Goal: Transaction & Acquisition: Book appointment/travel/reservation

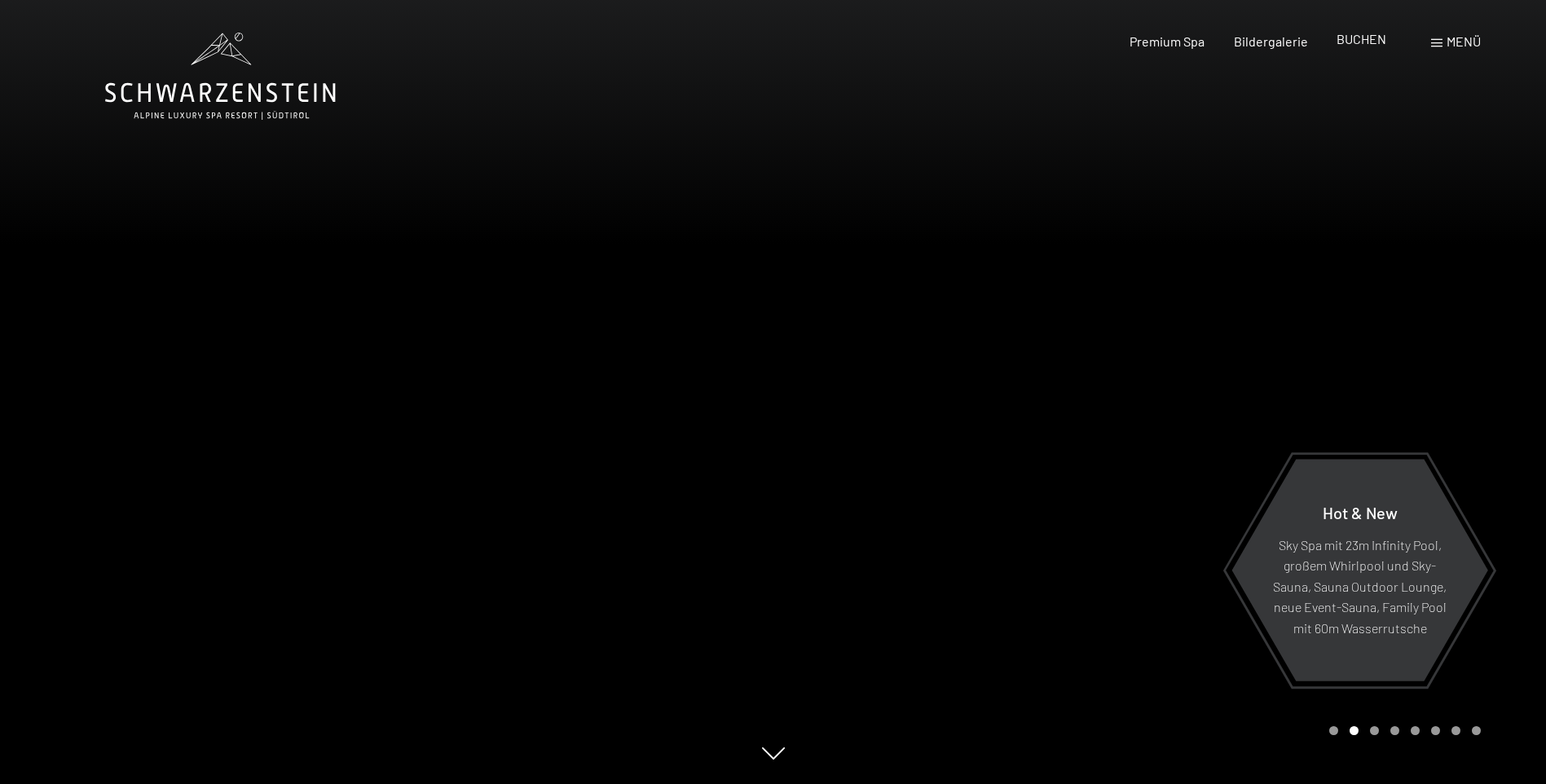
click at [1341, 43] on span "BUCHEN" at bounding box center [1361, 38] width 50 height 16
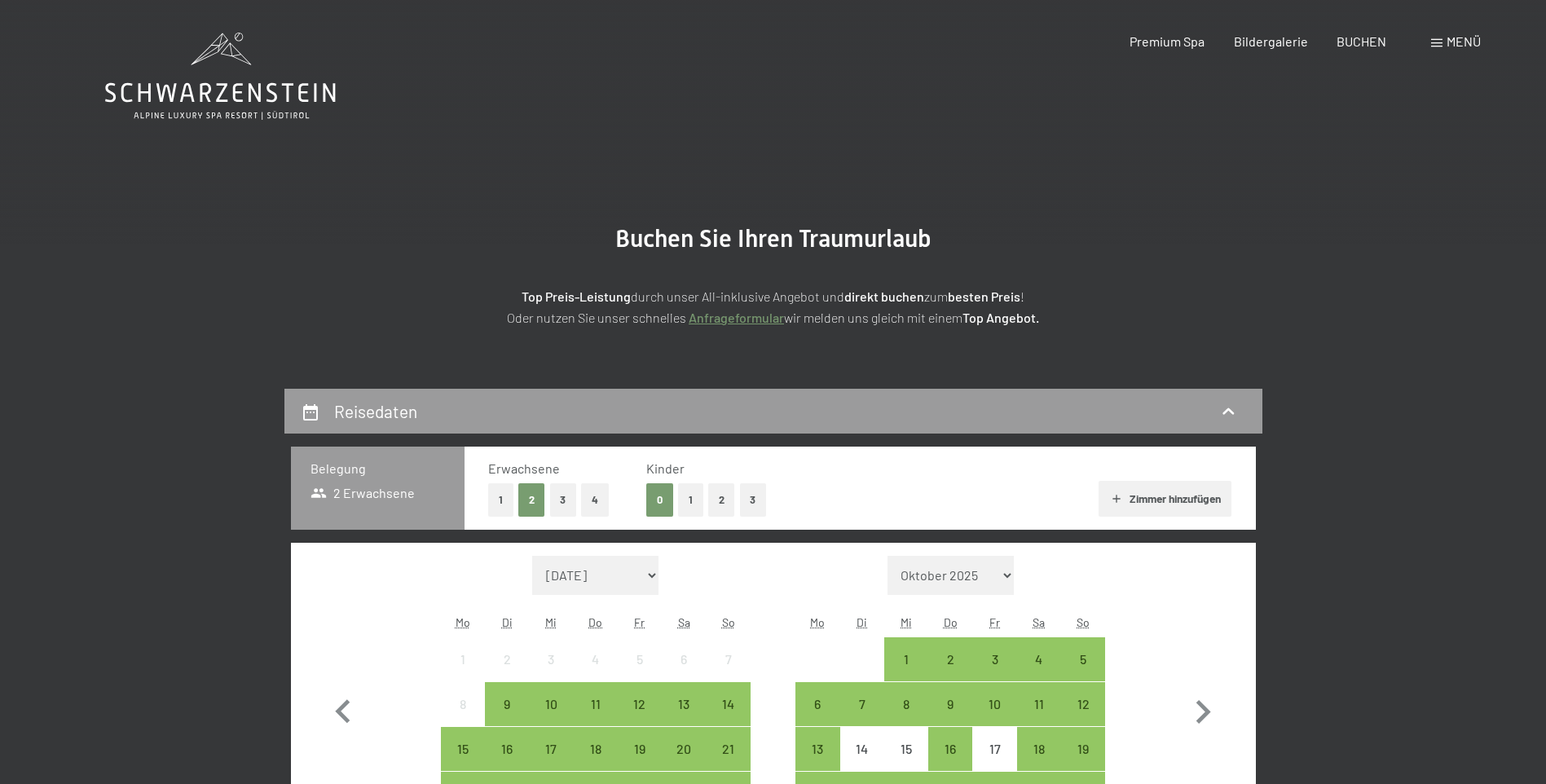
click at [1150, 496] on button "Zimmer hinzufügen" at bounding box center [1165, 498] width 133 height 36
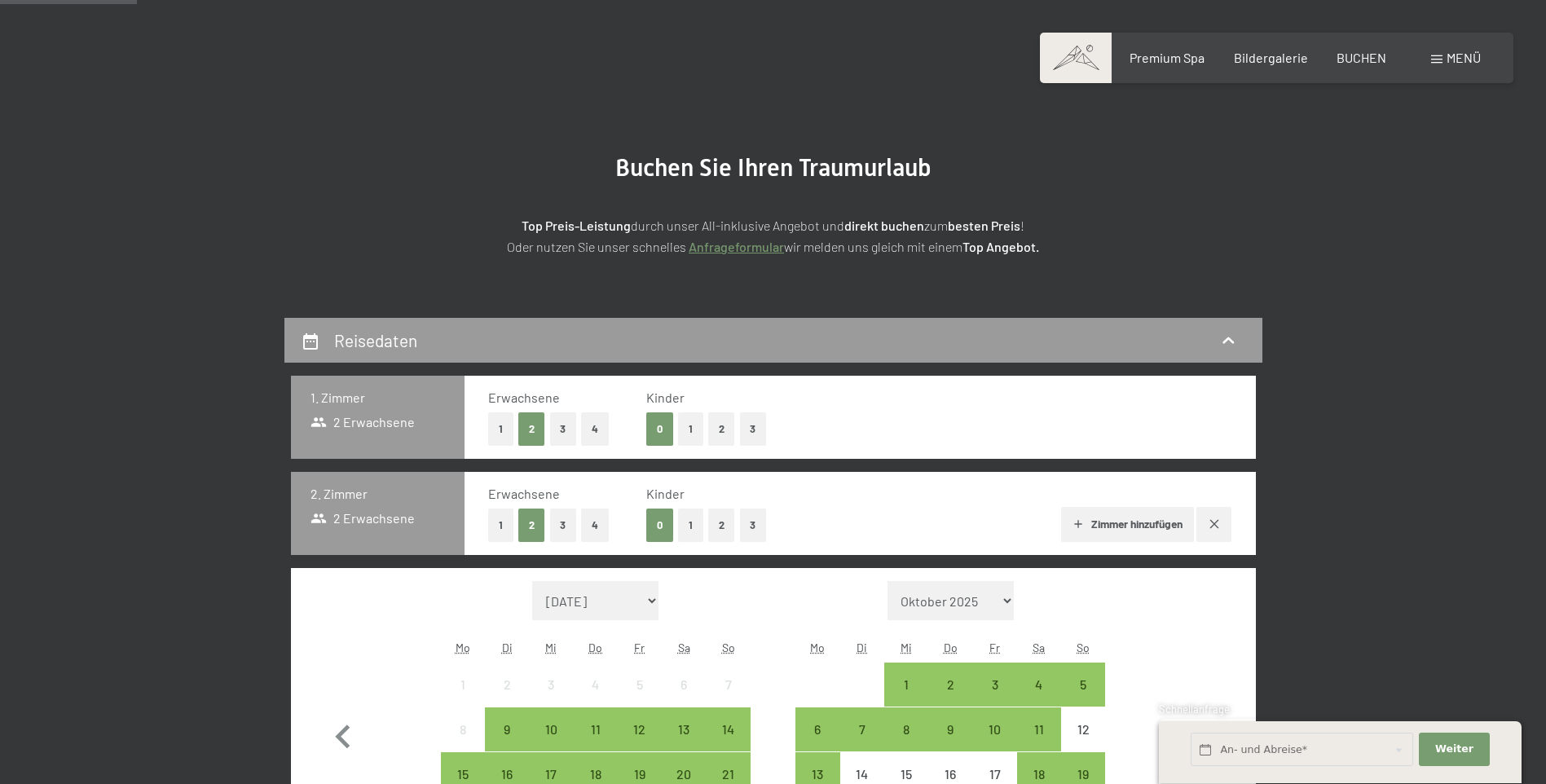
scroll to position [163, 0]
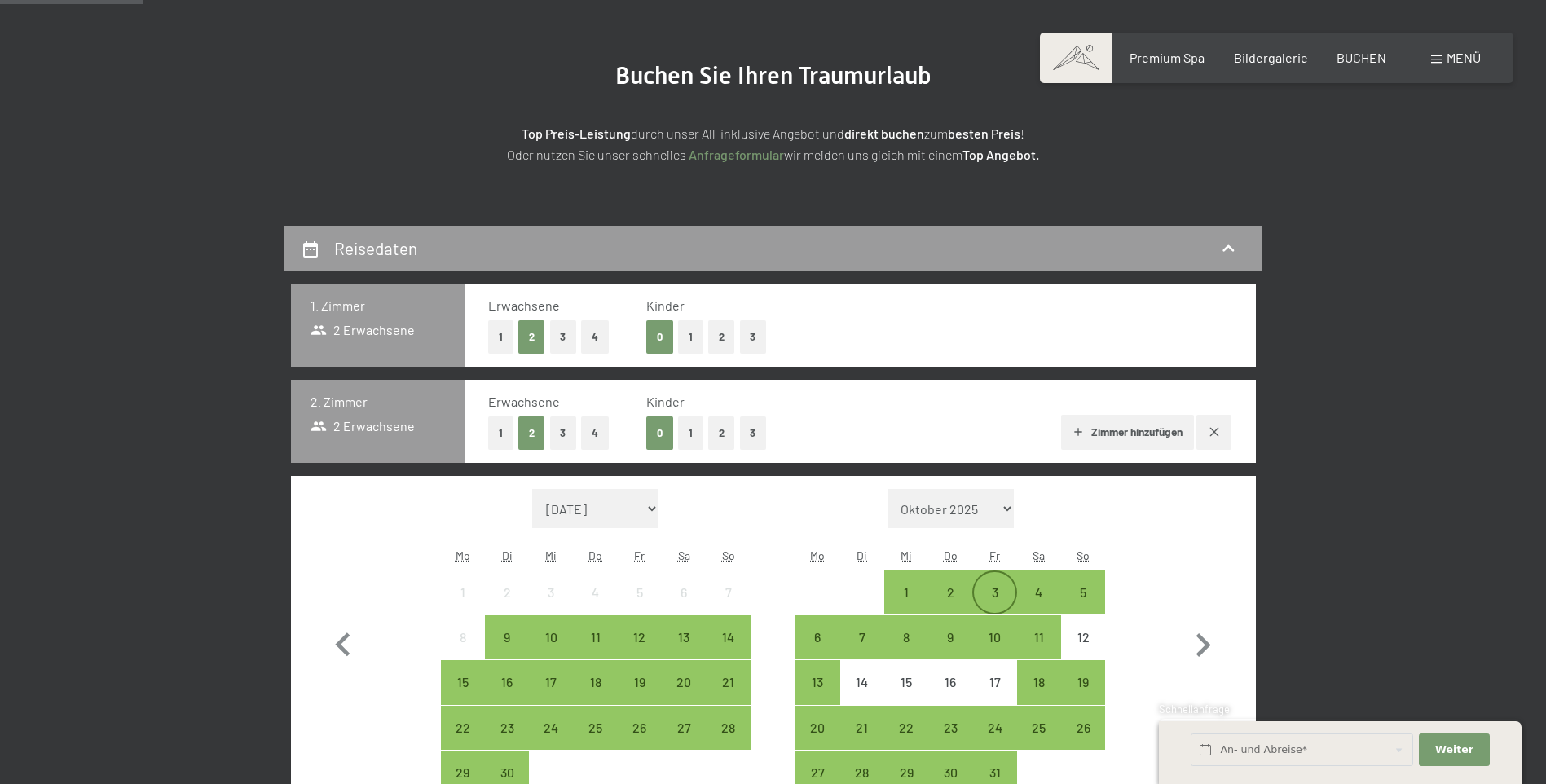
click at [980, 588] on div "3" at bounding box center [994, 606] width 41 height 41
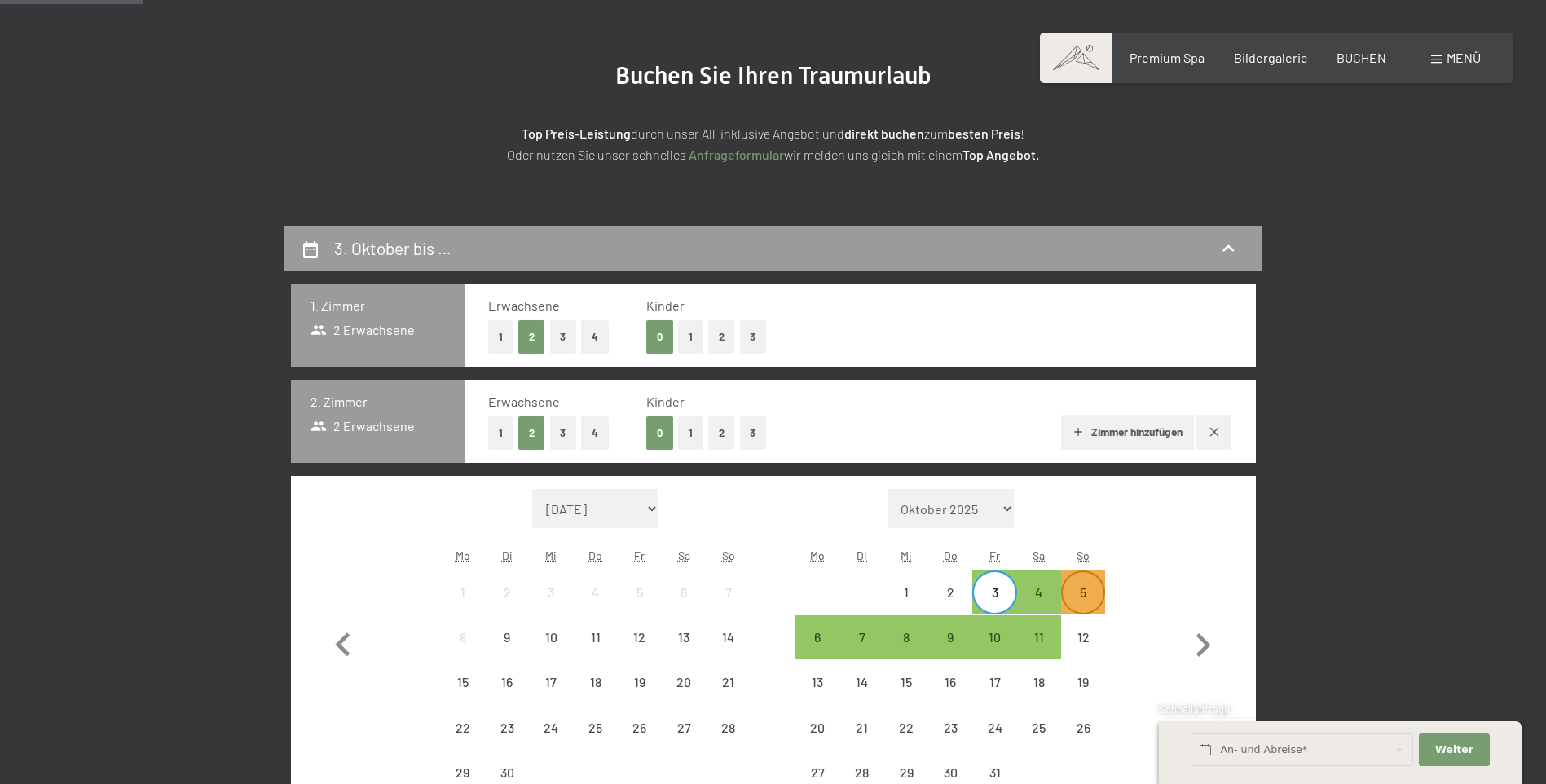
click at [1088, 593] on div "5" at bounding box center [1083, 606] width 41 height 41
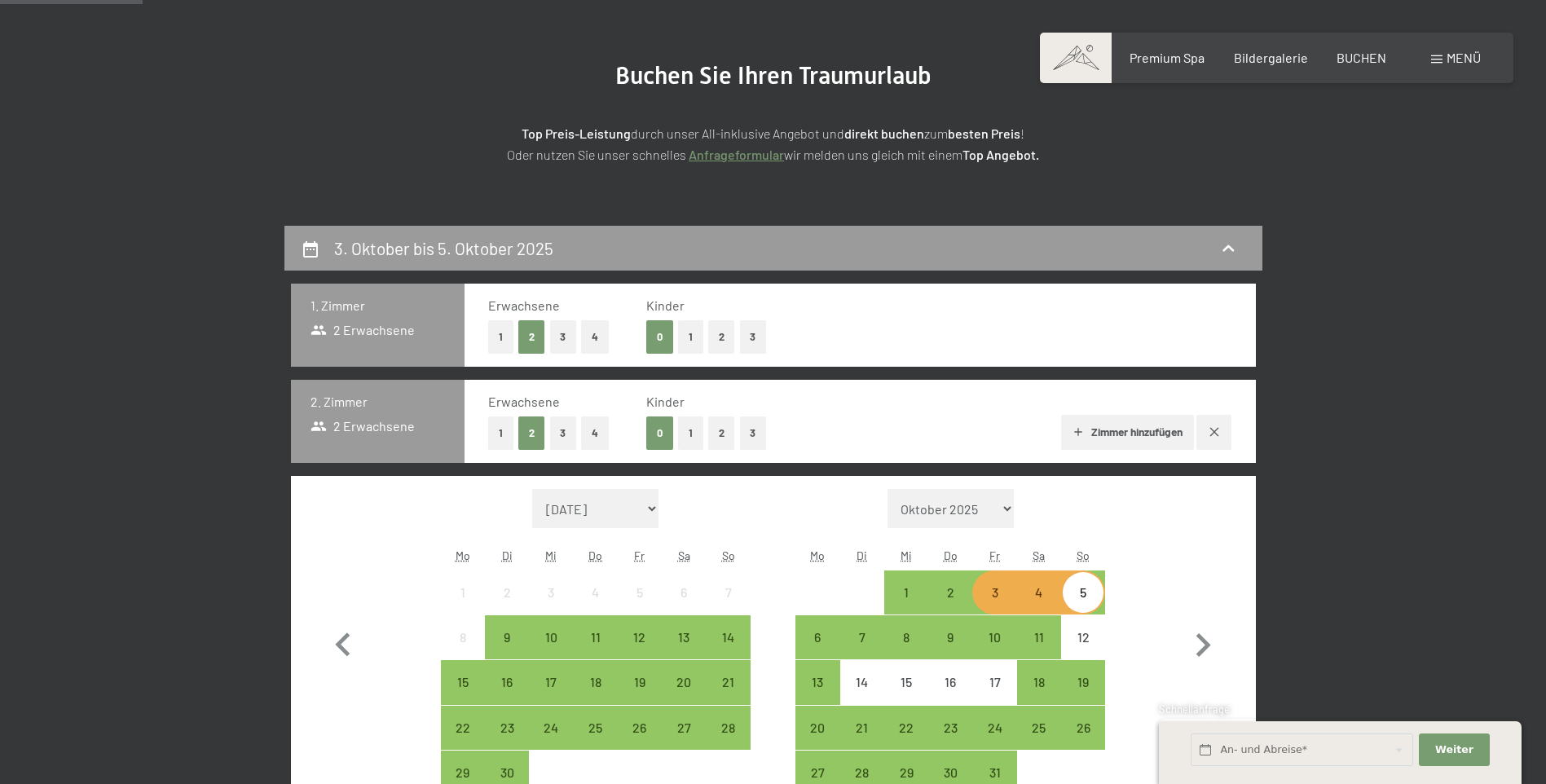
click at [997, 597] on div "3" at bounding box center [994, 606] width 41 height 41
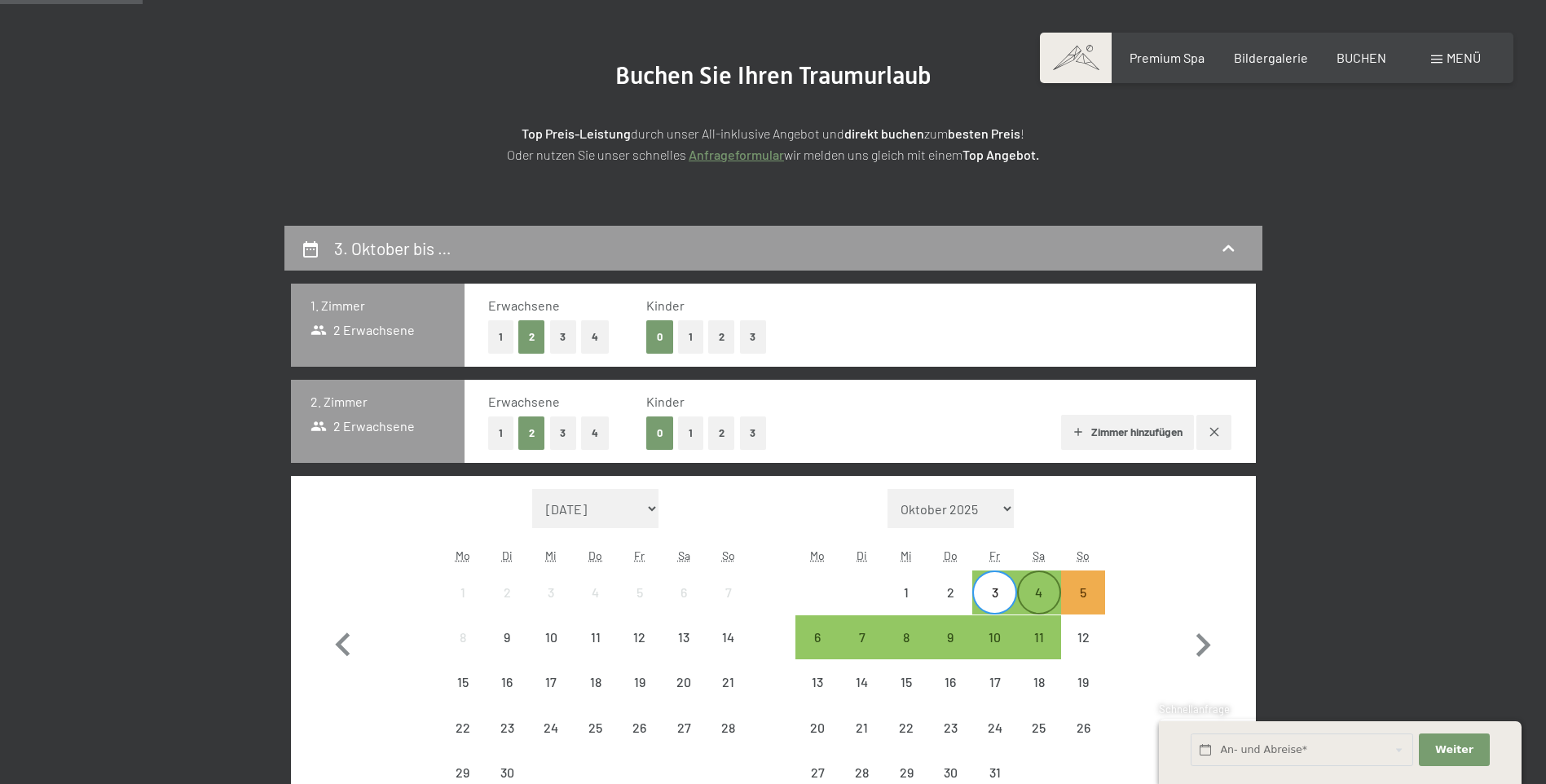
click at [1030, 597] on div "4" at bounding box center [1039, 606] width 41 height 41
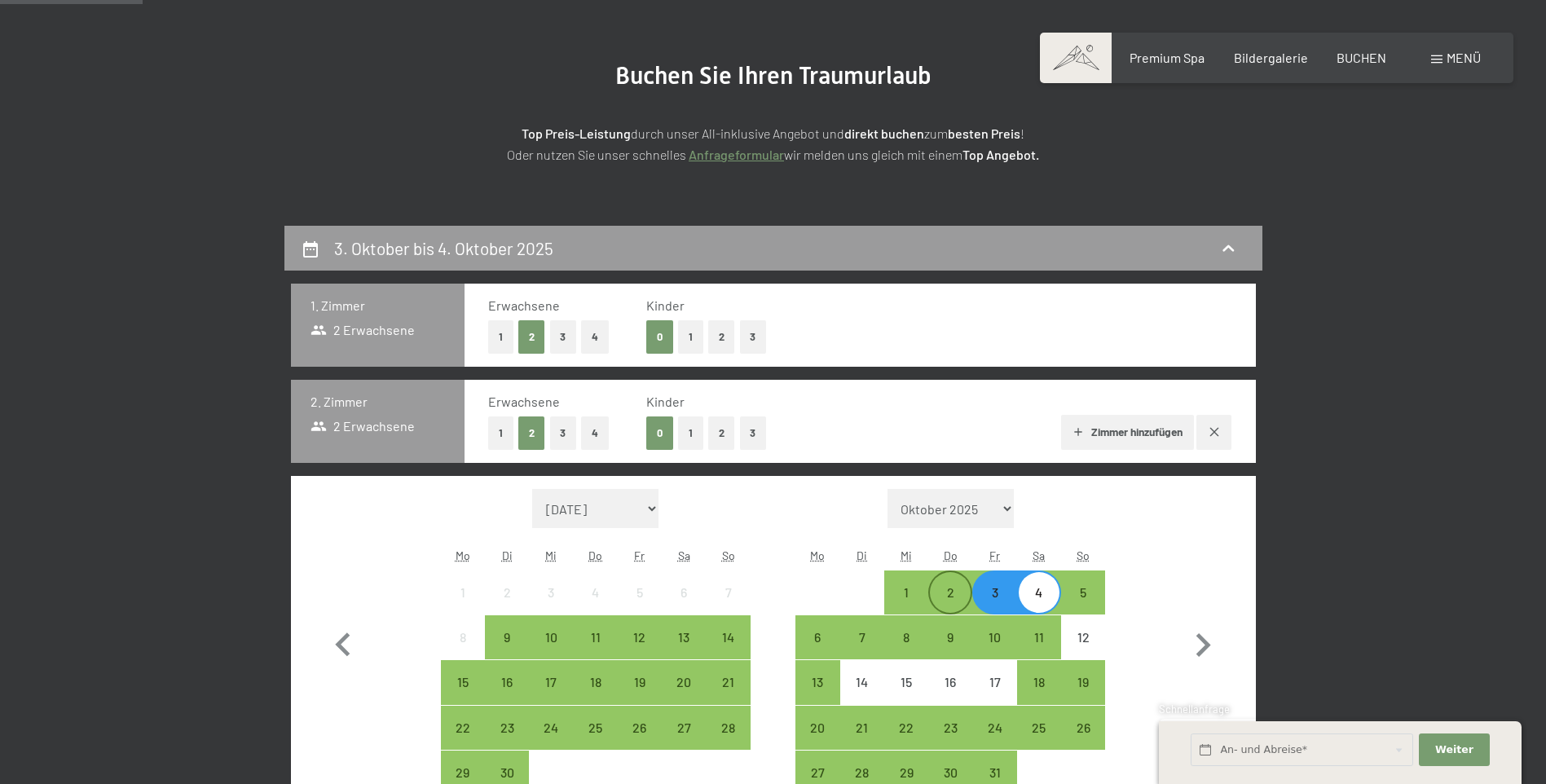
click at [959, 599] on div "2" at bounding box center [951, 606] width 41 height 41
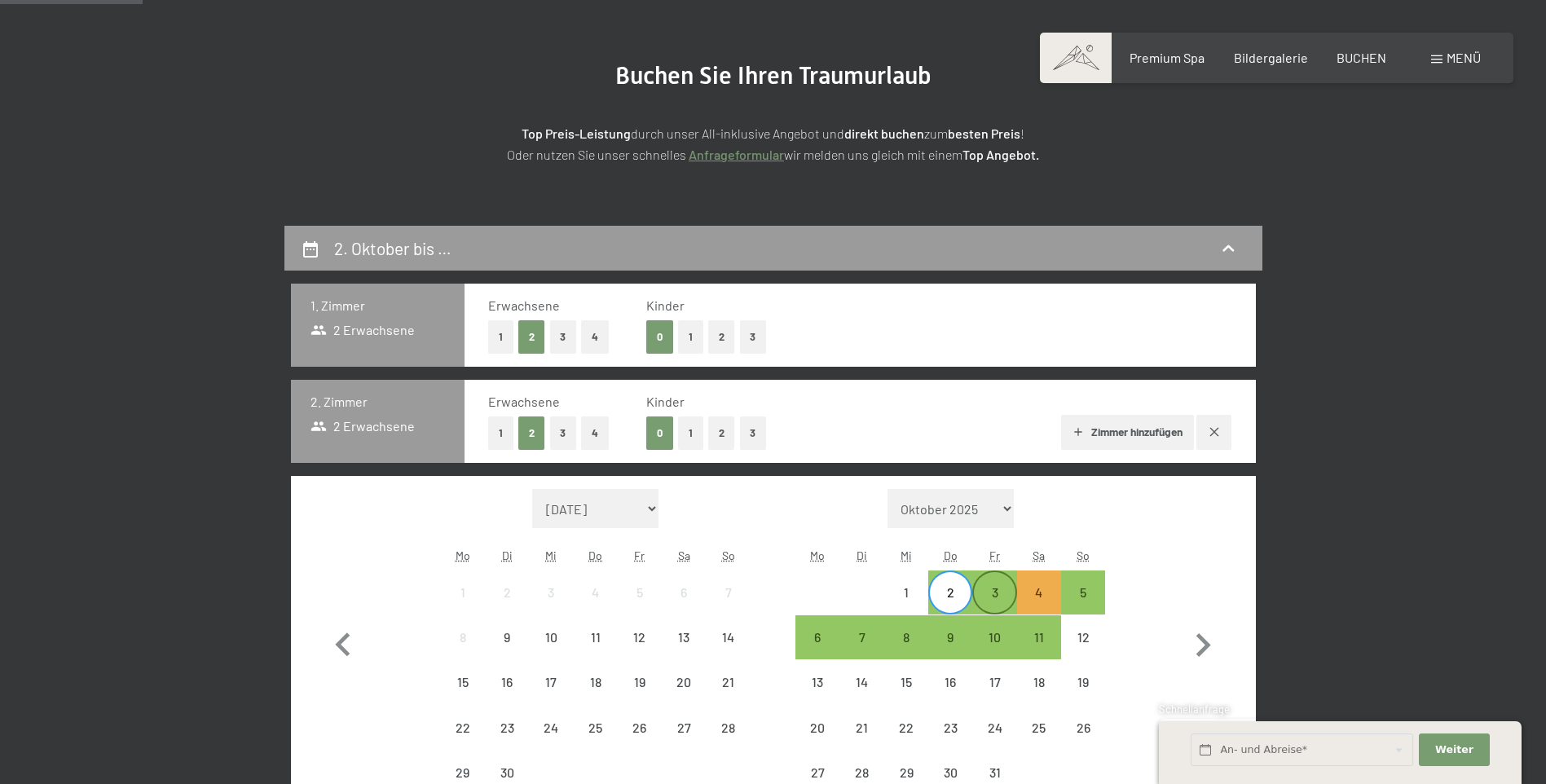
click at [979, 599] on div "3" at bounding box center [994, 606] width 41 height 41
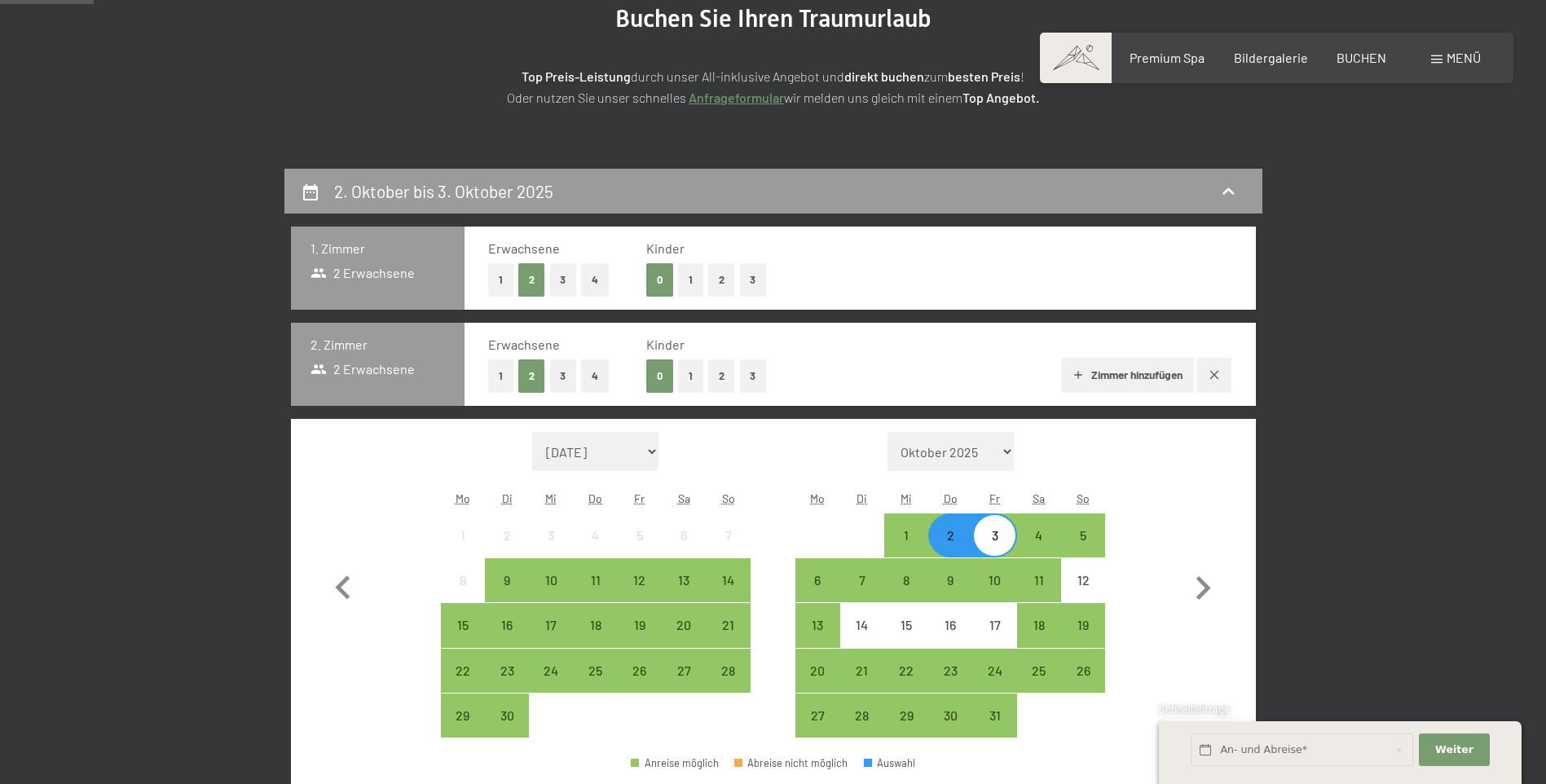
scroll to position [245, 0]
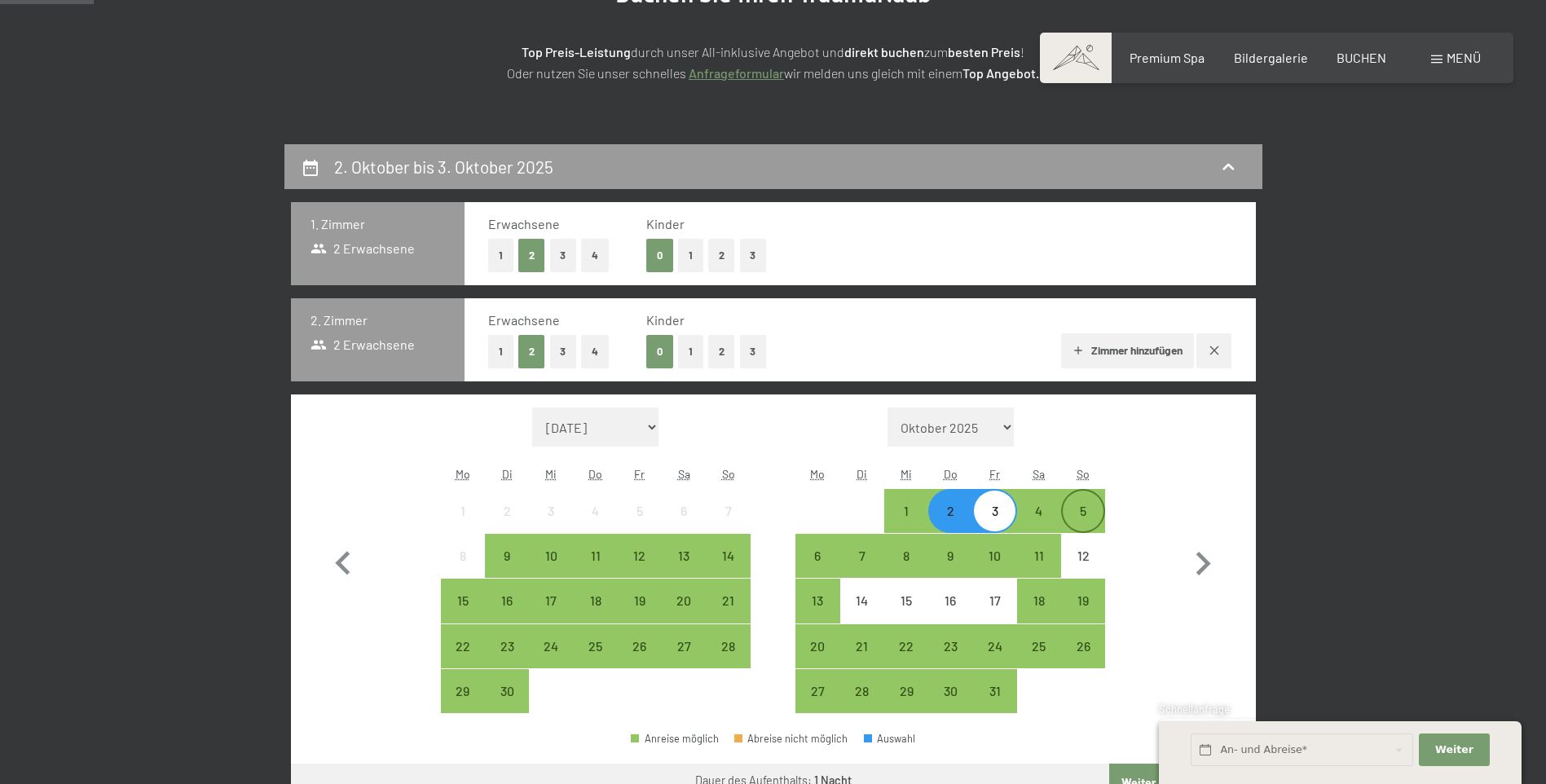
click at [1090, 511] on div "5" at bounding box center [1083, 525] width 41 height 41
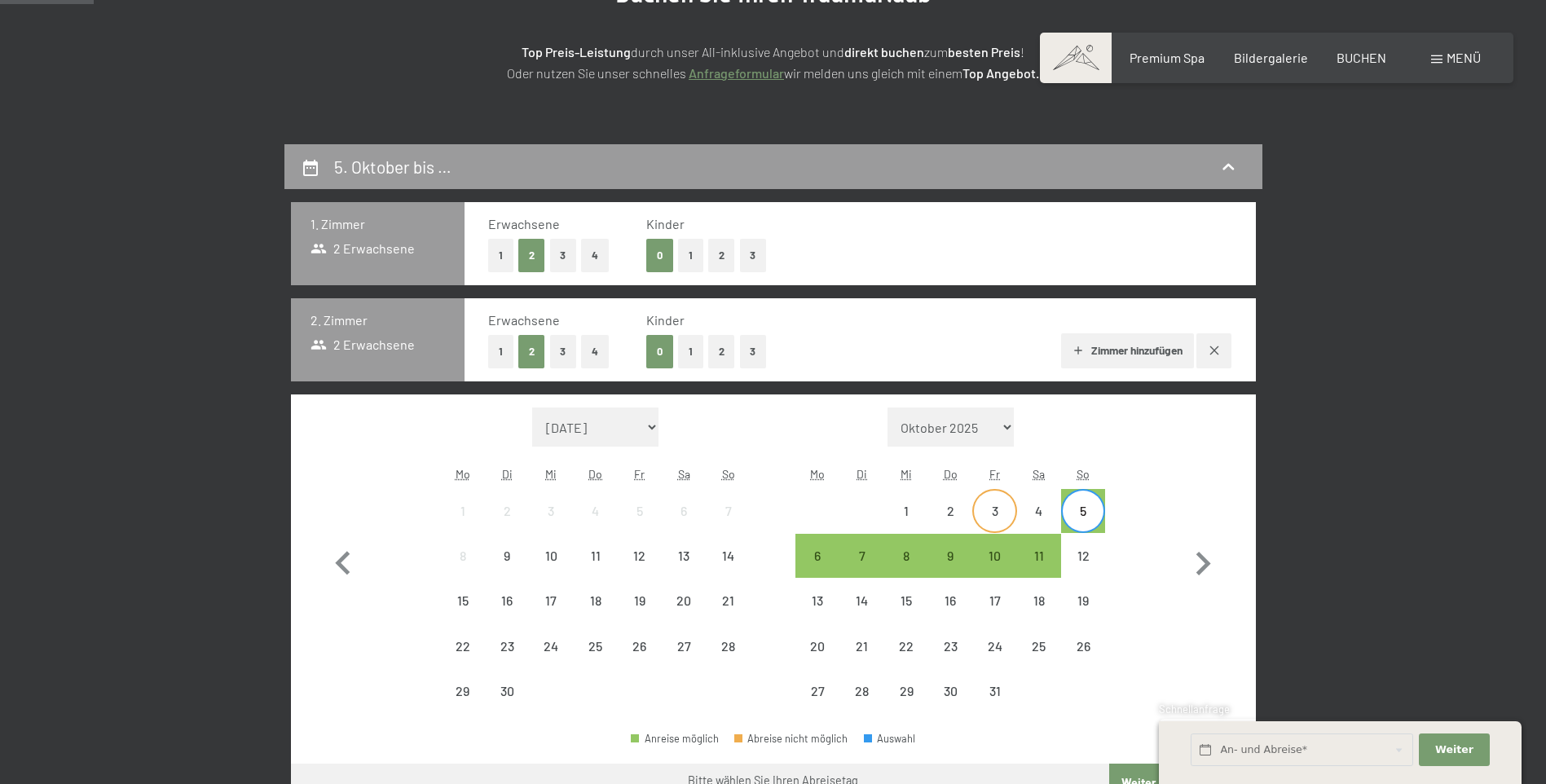
click at [996, 519] on div "3" at bounding box center [994, 525] width 41 height 41
click at [1059, 519] on div "4" at bounding box center [1039, 525] width 41 height 41
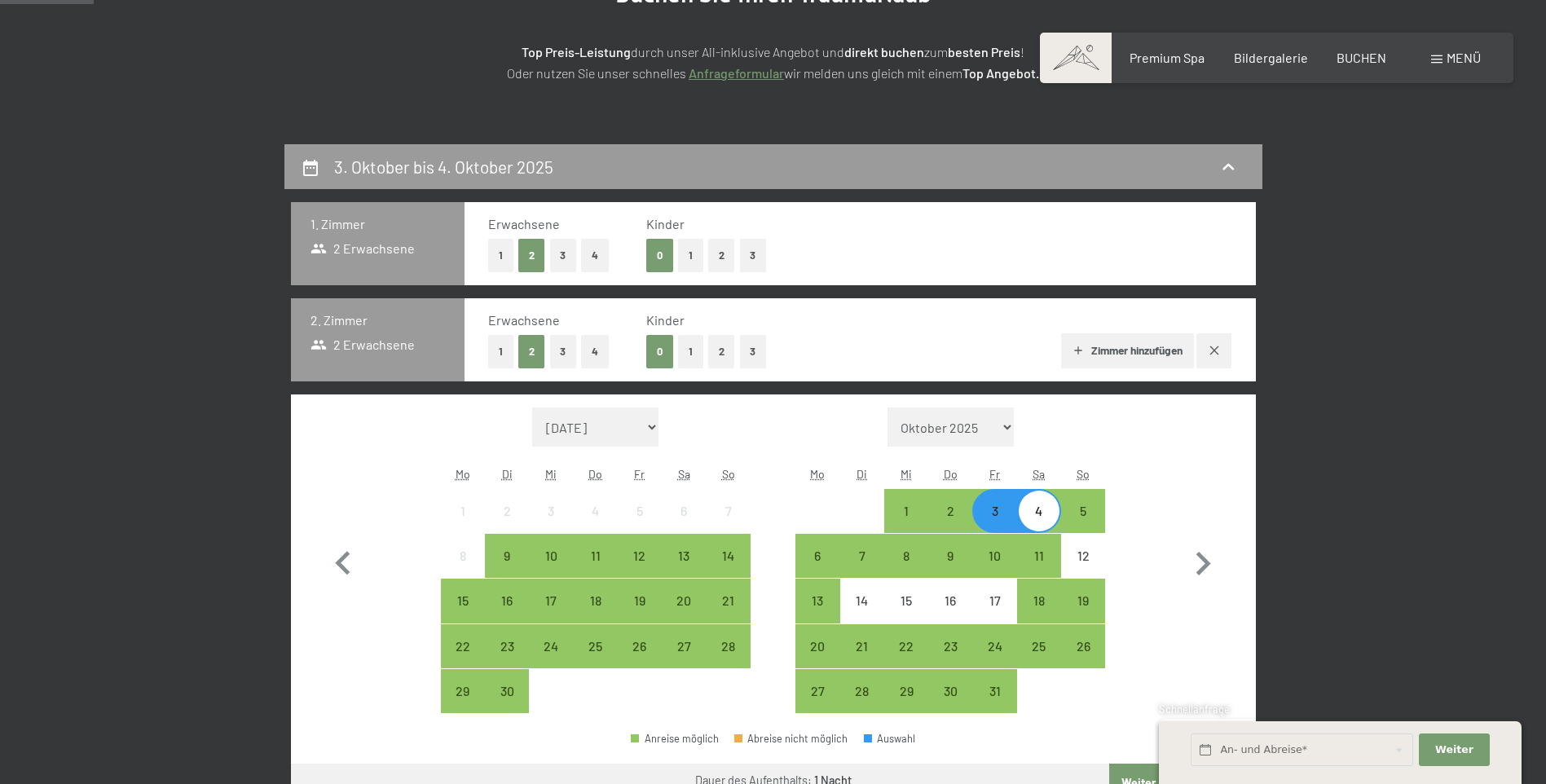
click at [1038, 516] on div "4" at bounding box center [1039, 525] width 41 height 41
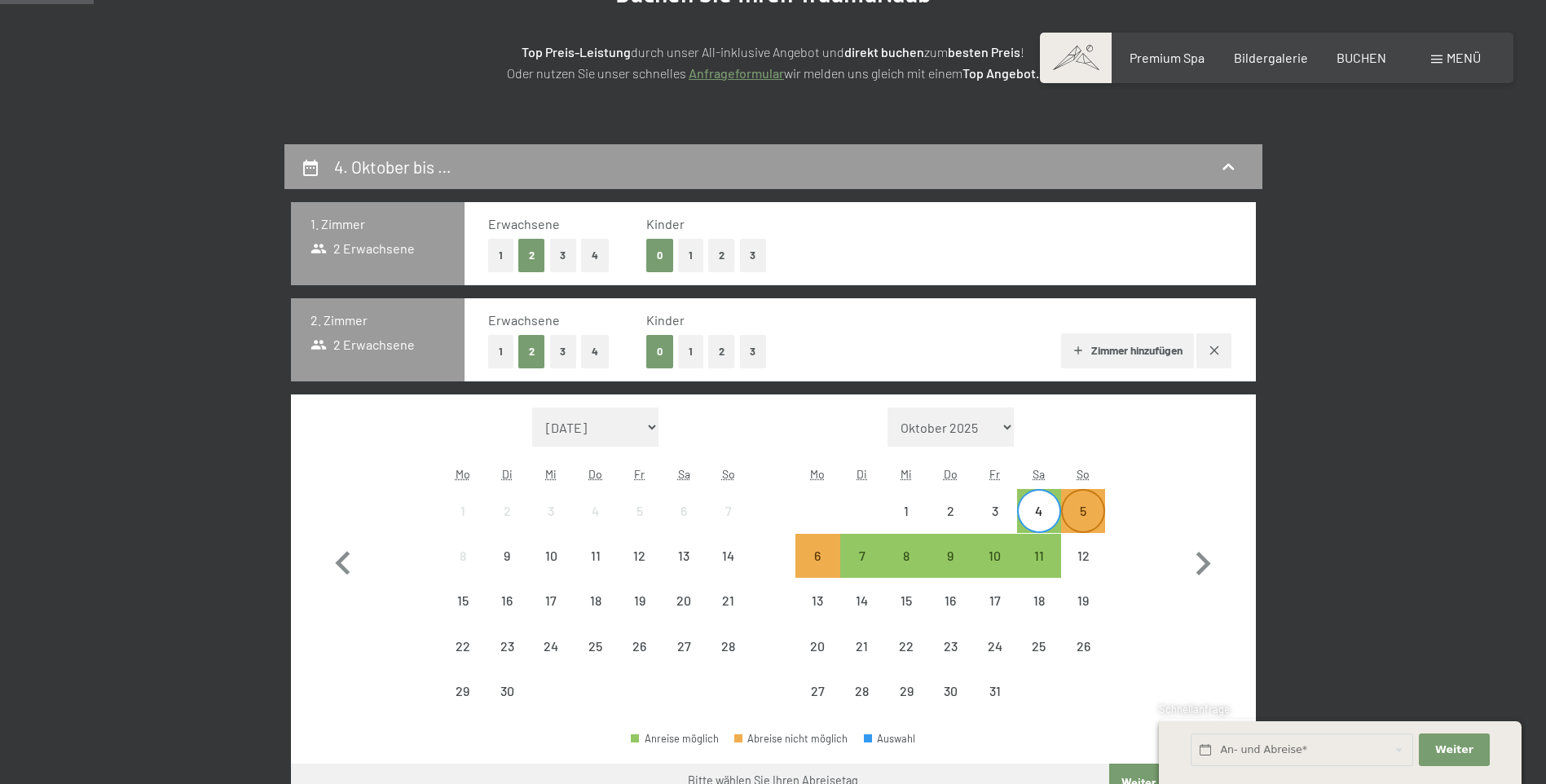
click at [1071, 514] on div "5" at bounding box center [1083, 525] width 41 height 41
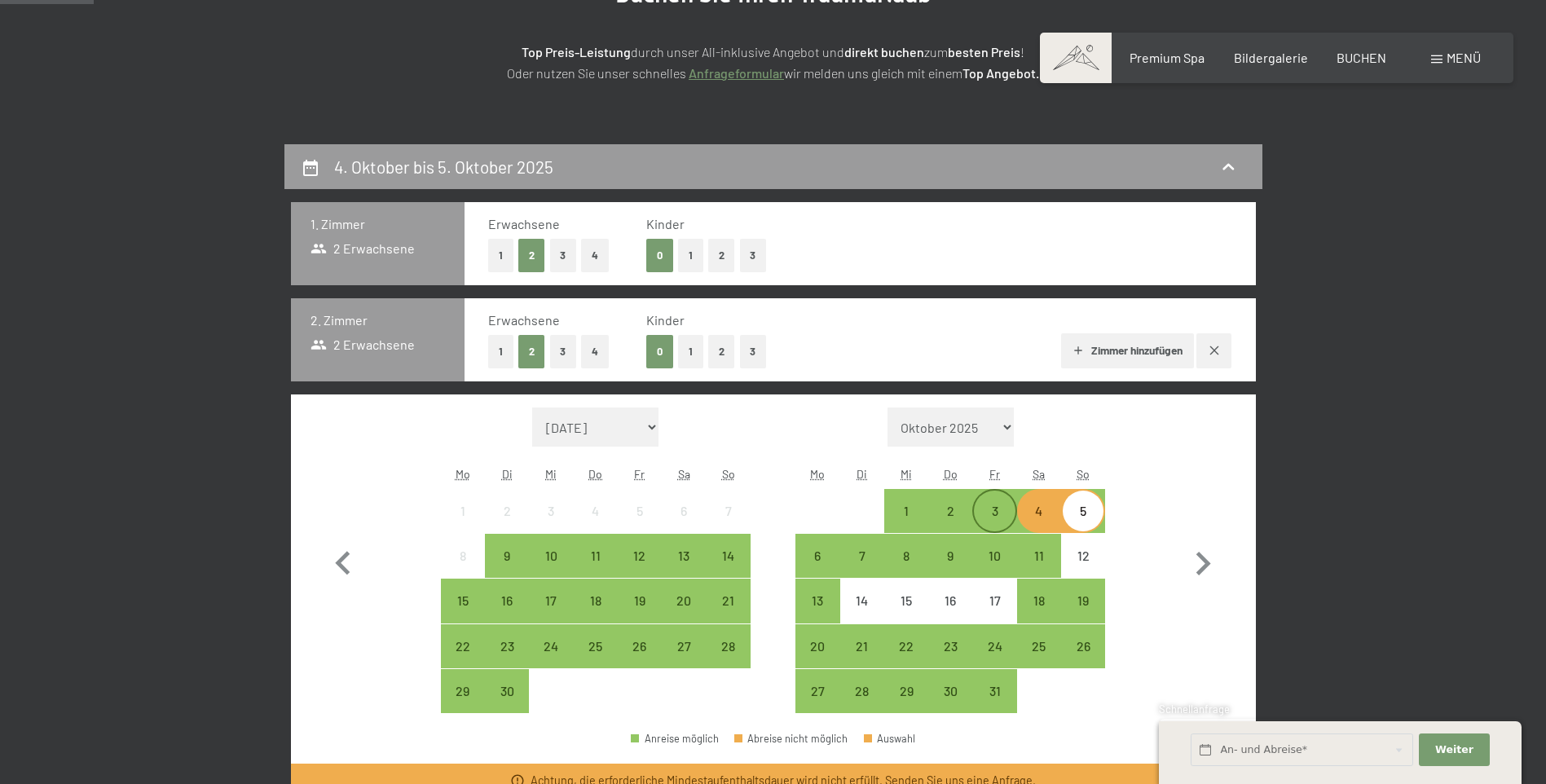
click at [999, 516] on div "3" at bounding box center [994, 525] width 41 height 41
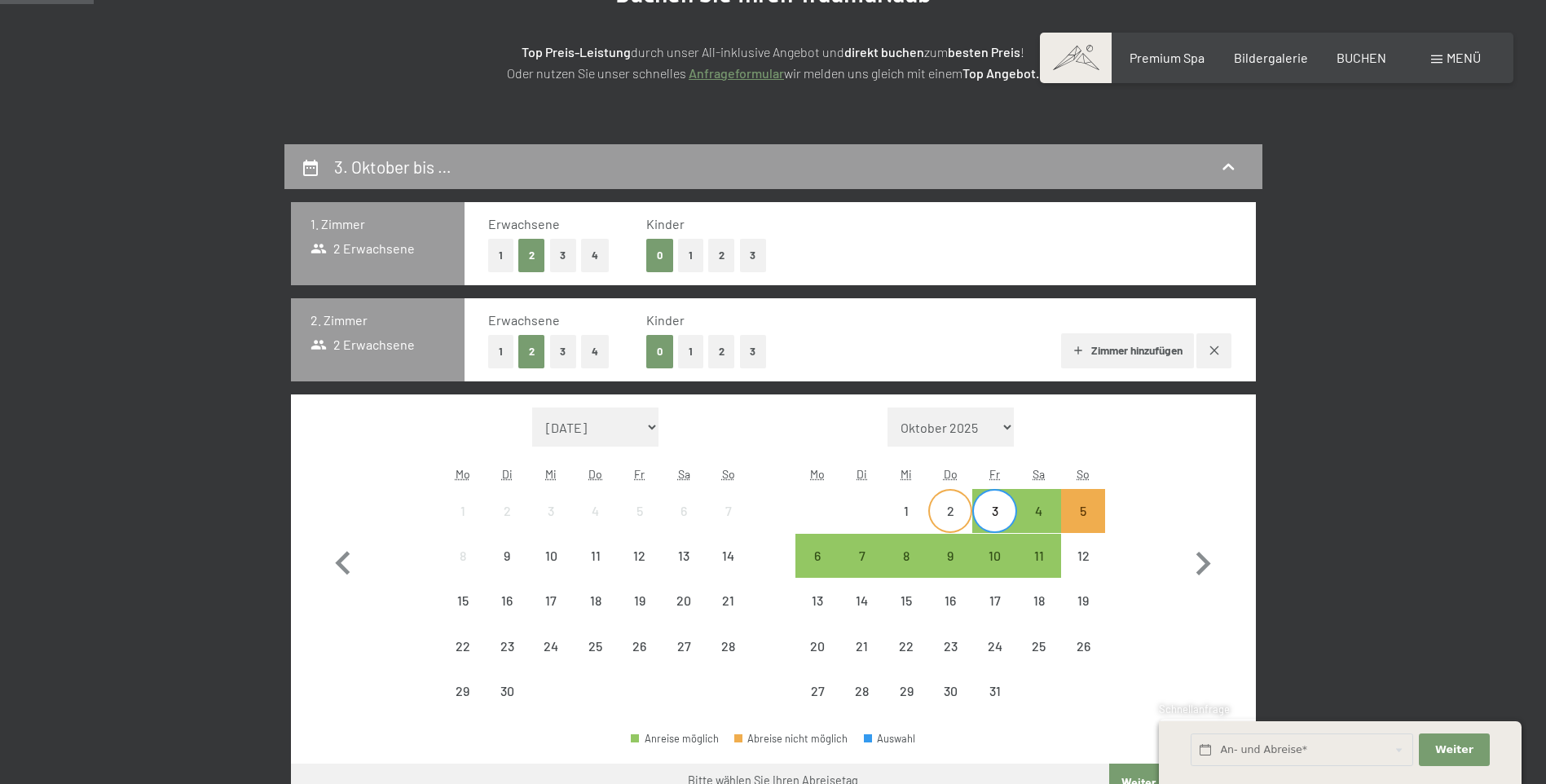
click at [953, 520] on div "2" at bounding box center [951, 525] width 41 height 41
click at [1070, 520] on div "5" at bounding box center [1083, 525] width 41 height 41
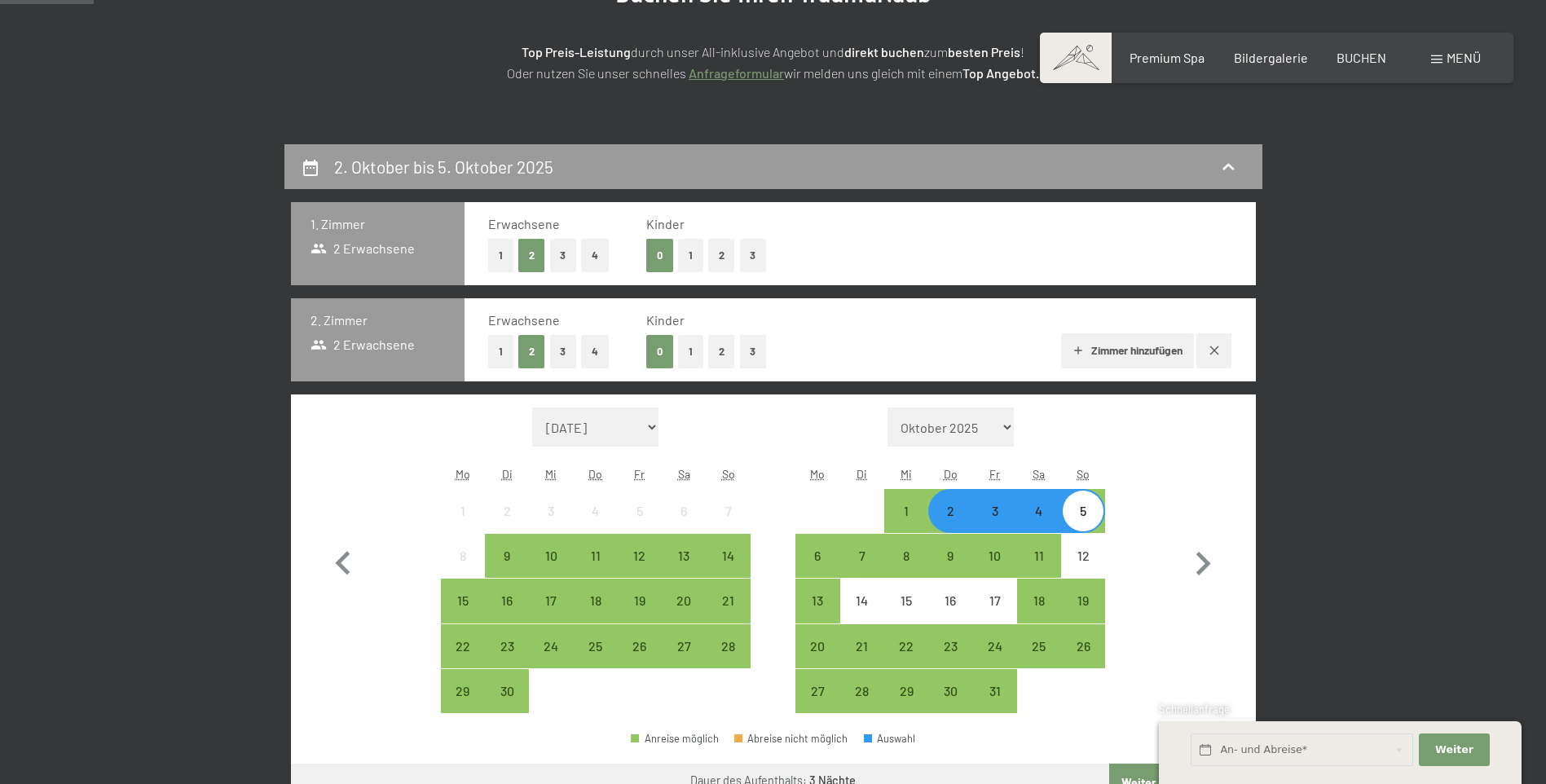
click at [1042, 518] on div "4" at bounding box center [1039, 525] width 41 height 41
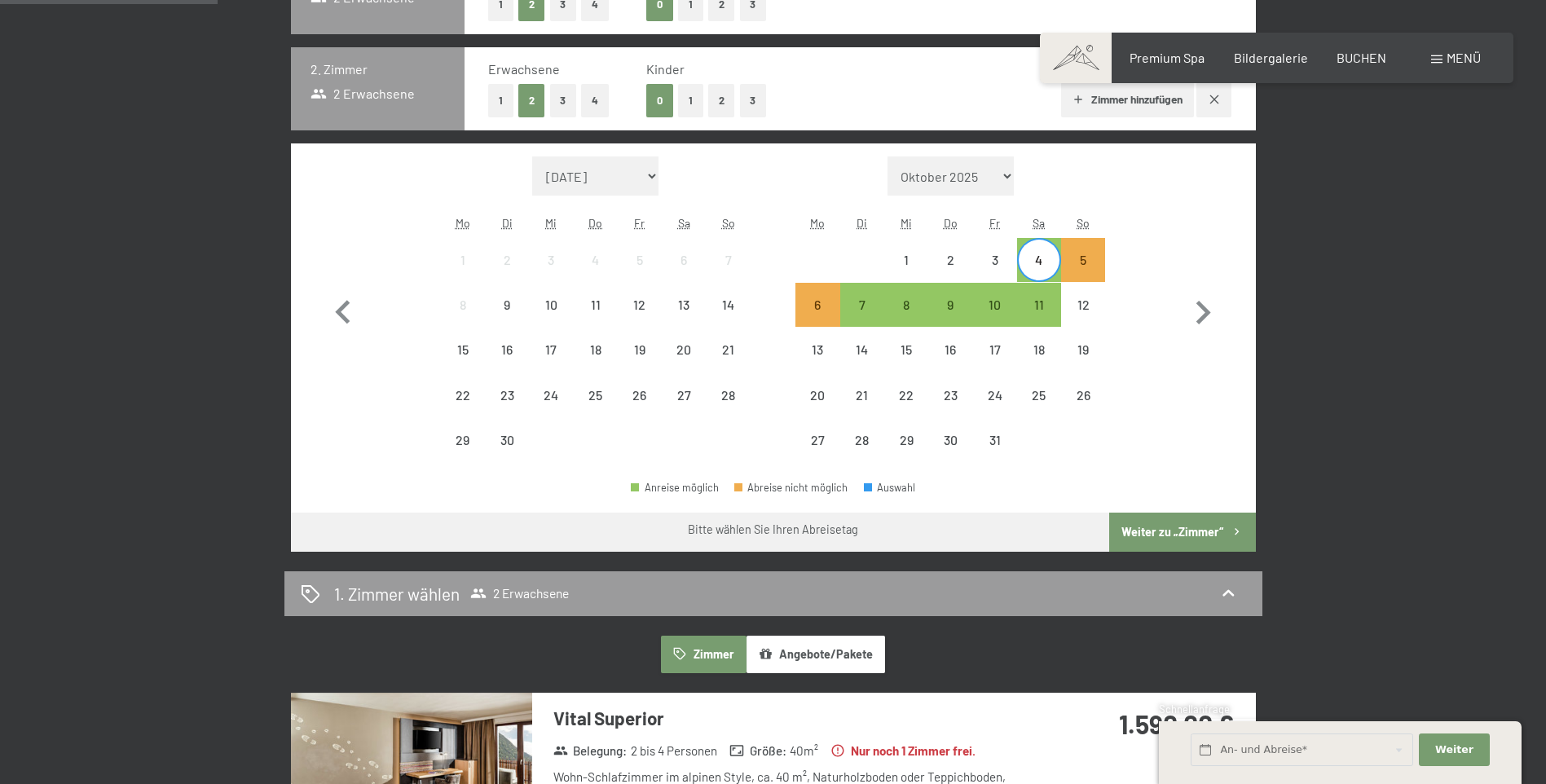
scroll to position [489, 0]
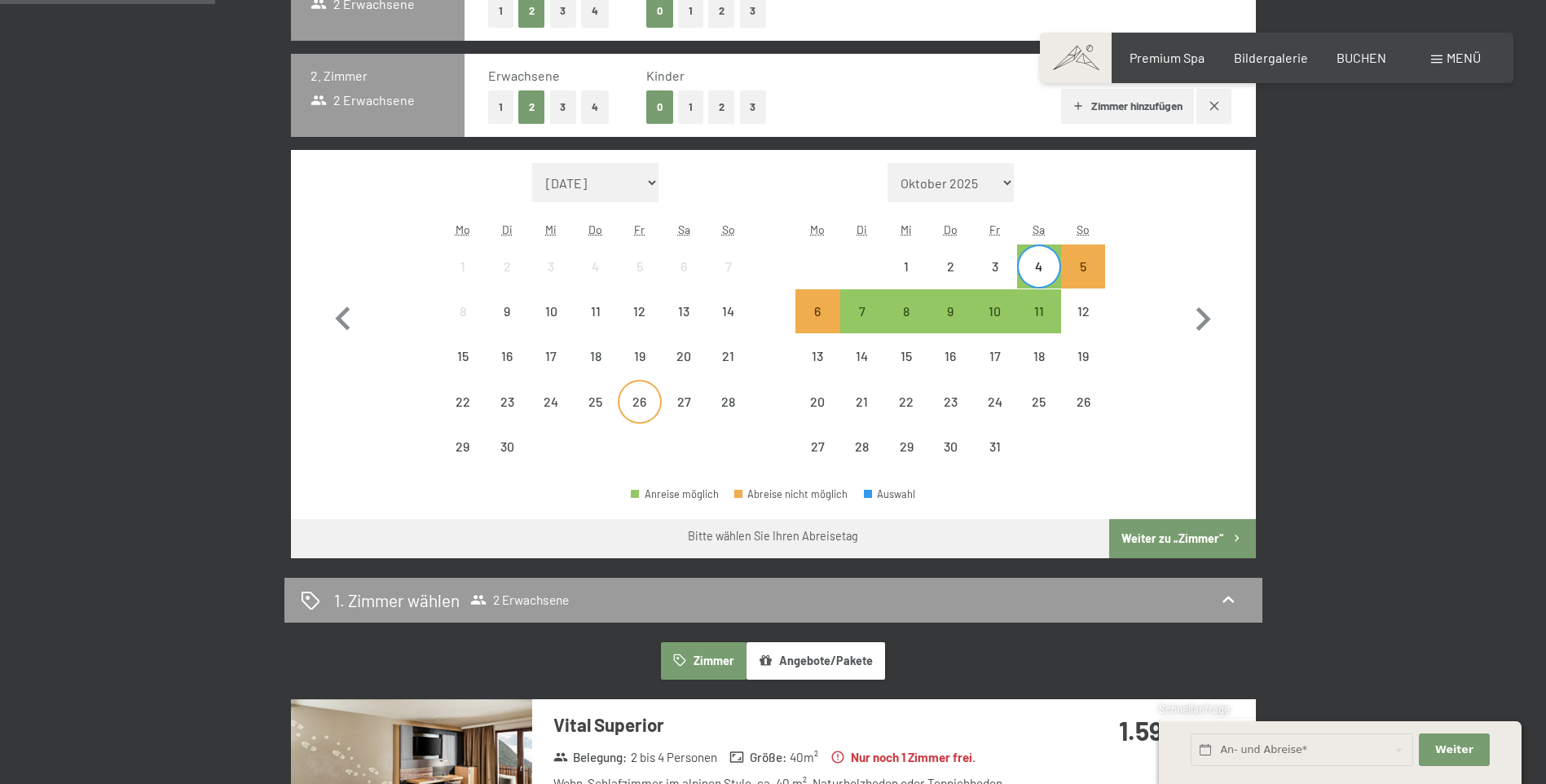
click at [636, 396] on div "26" at bounding box center [640, 416] width 41 height 41
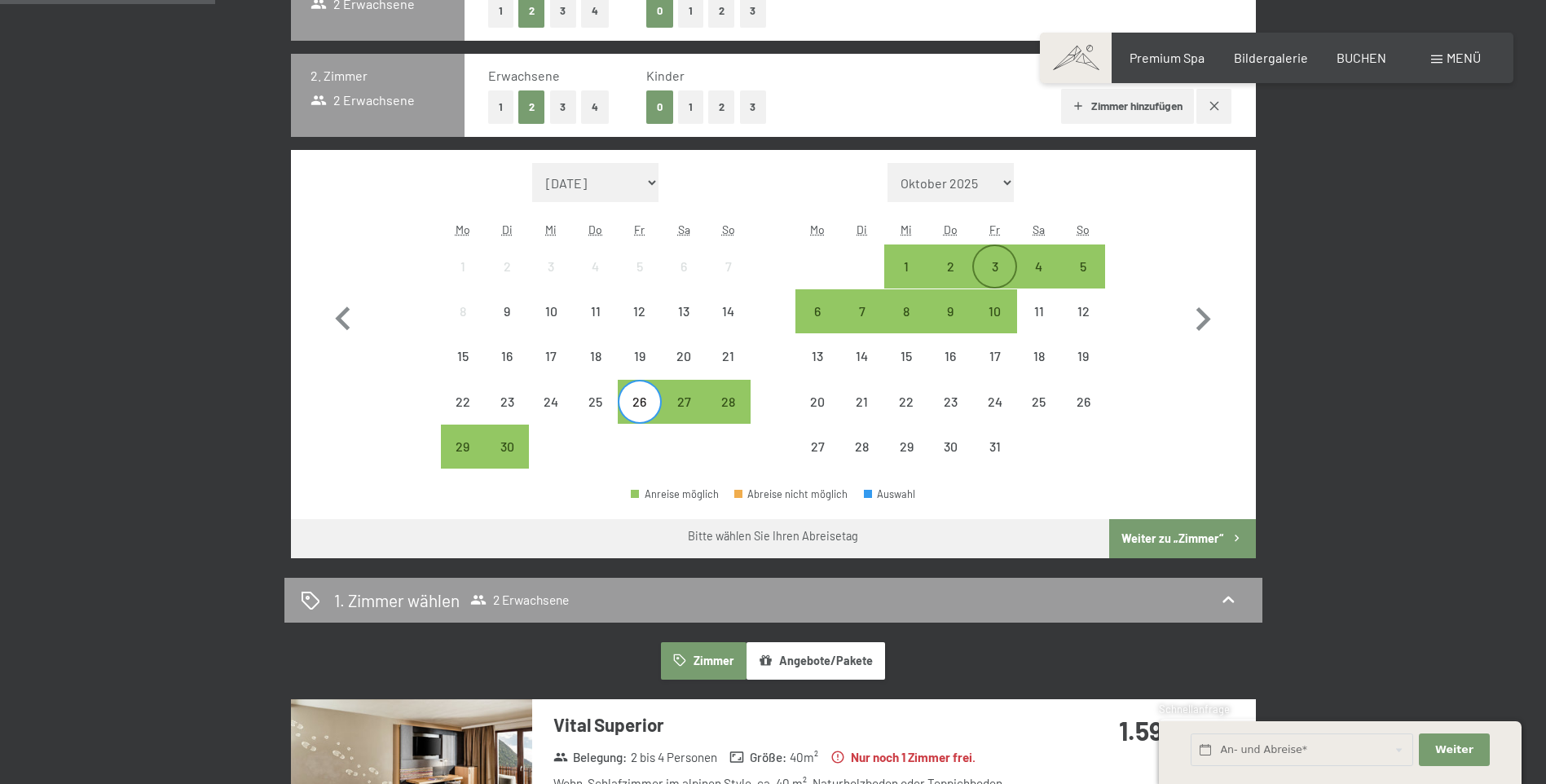
click at [998, 268] on div "3" at bounding box center [994, 281] width 41 height 41
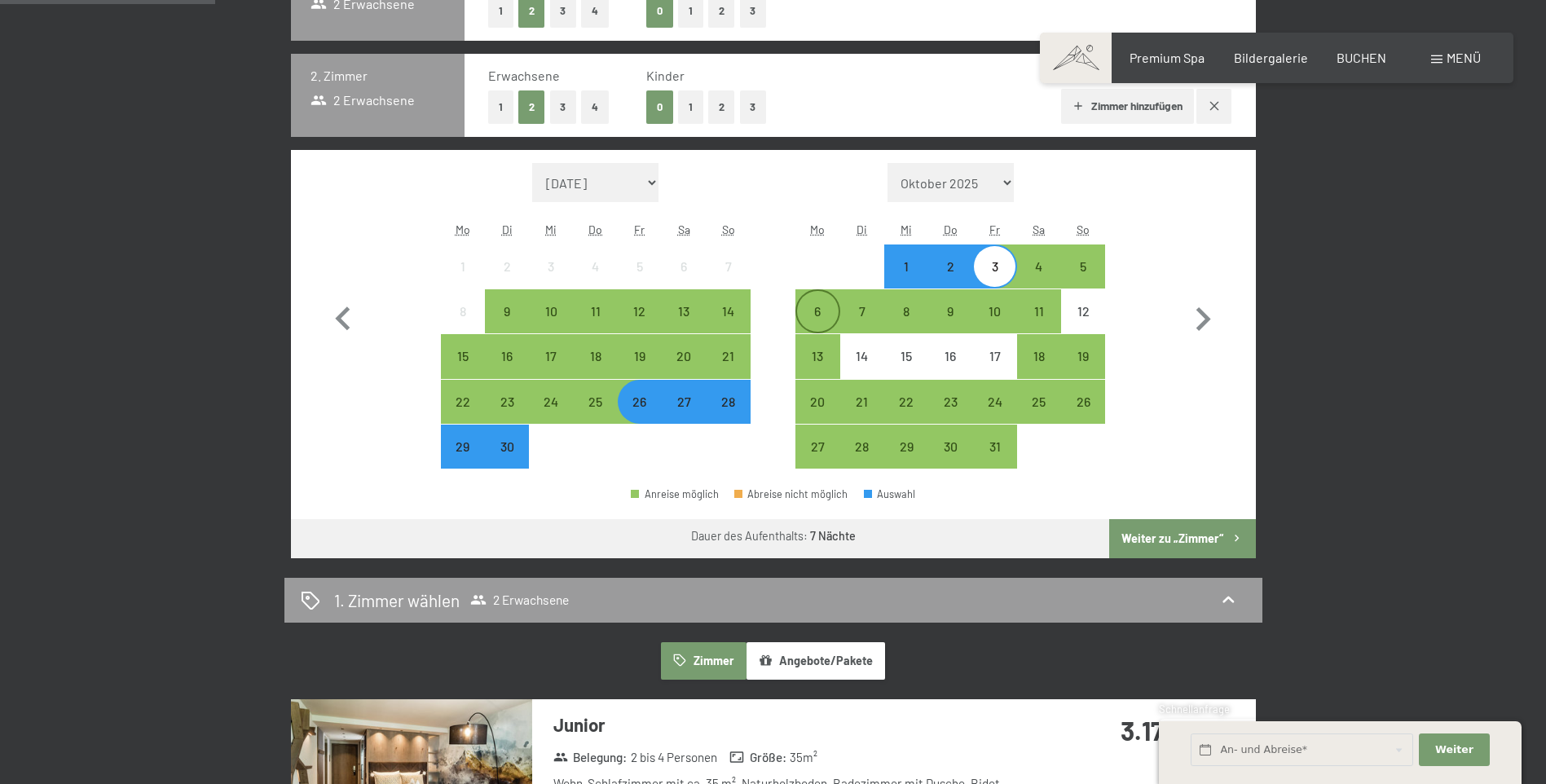
click at [816, 316] on div "6" at bounding box center [817, 325] width 41 height 41
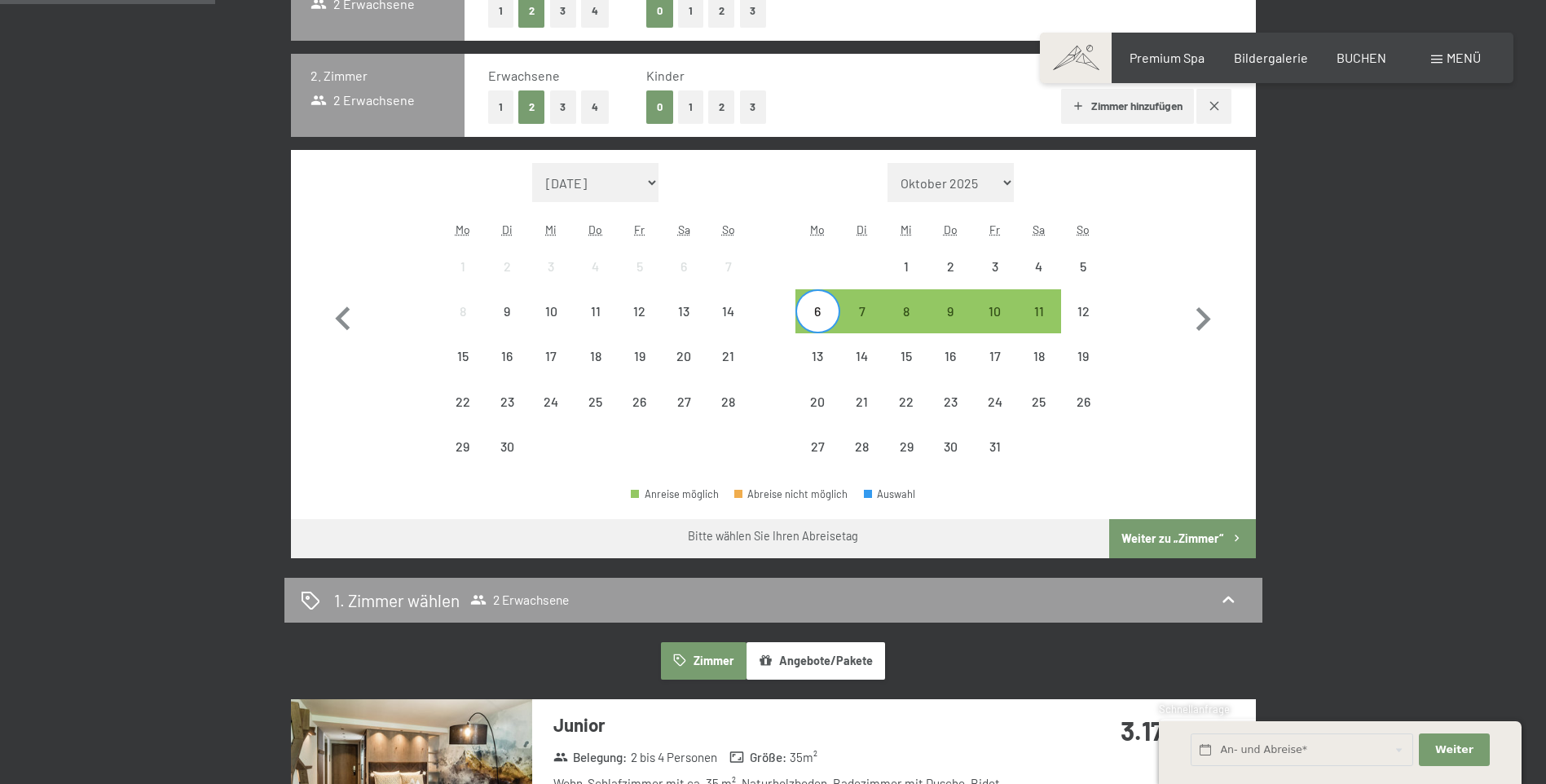
drag, startPoint x: 988, startPoint y: 263, endPoint x: 974, endPoint y: 248, distance: 20.5
click at [977, 251] on div "3" at bounding box center [994, 267] width 41 height 41
click at [1033, 273] on div "4" at bounding box center [1039, 281] width 41 height 41
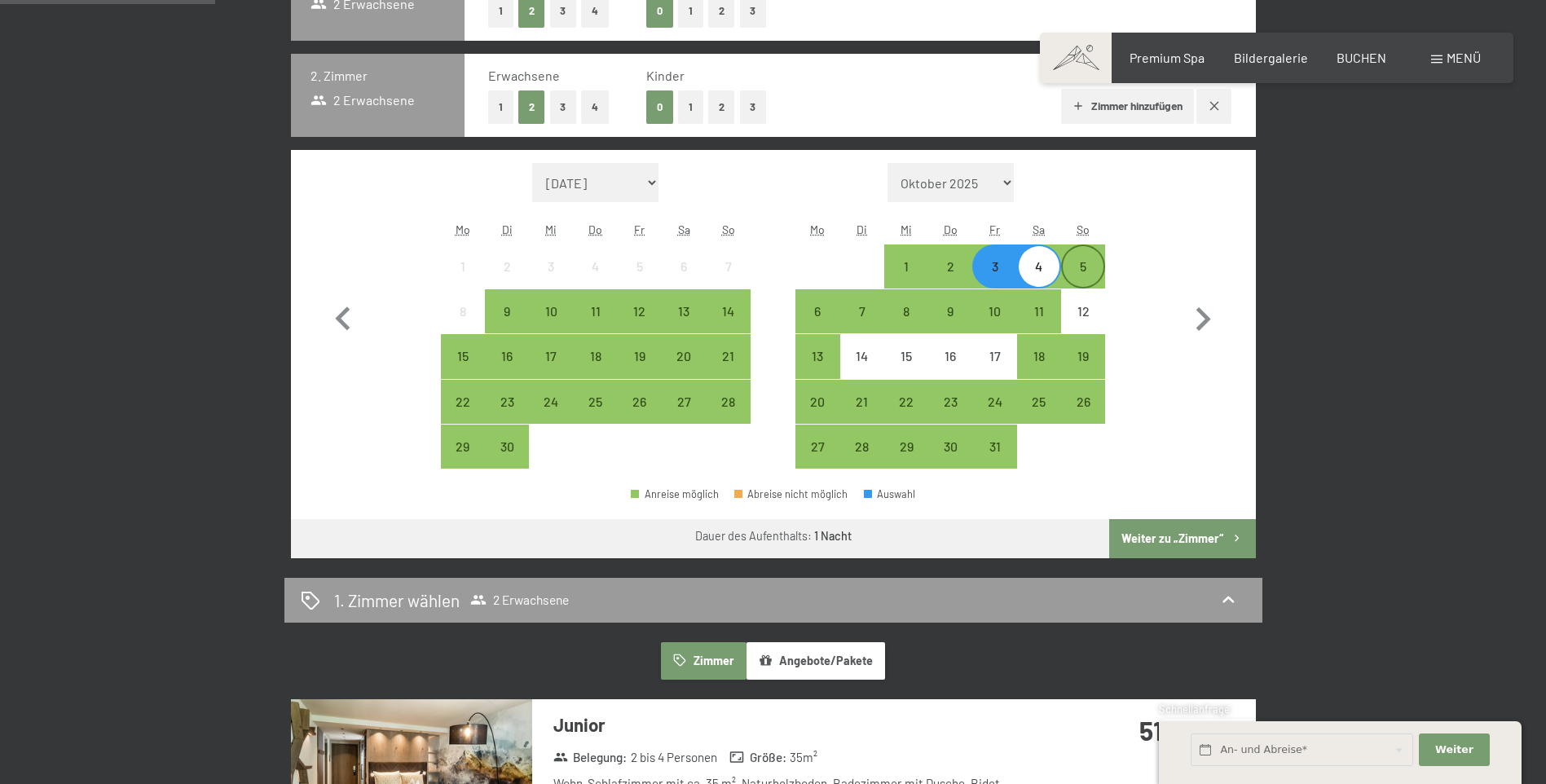
click at [1071, 274] on div "5" at bounding box center [1083, 281] width 41 height 41
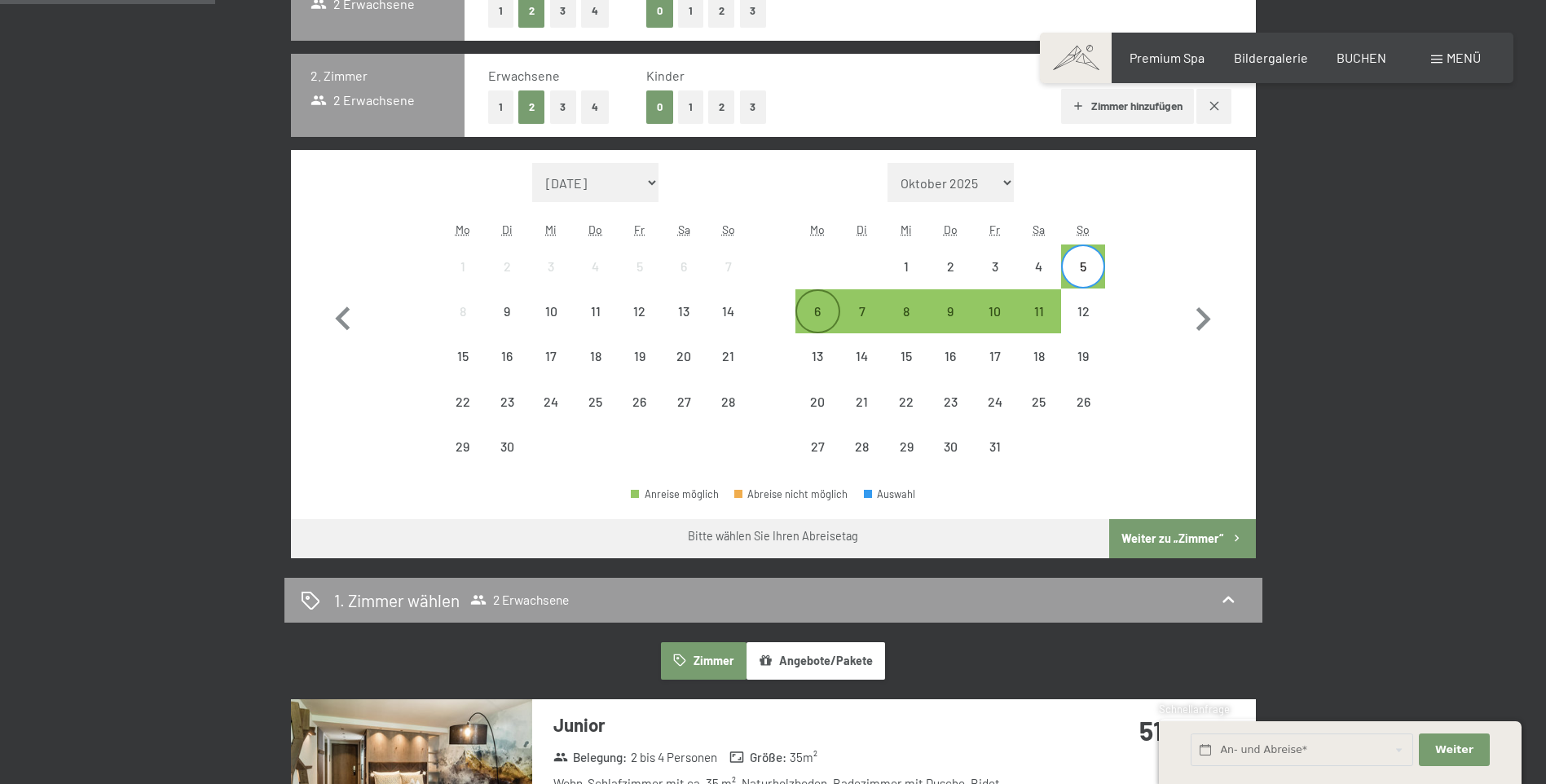
click at [827, 309] on div "6" at bounding box center [817, 325] width 41 height 41
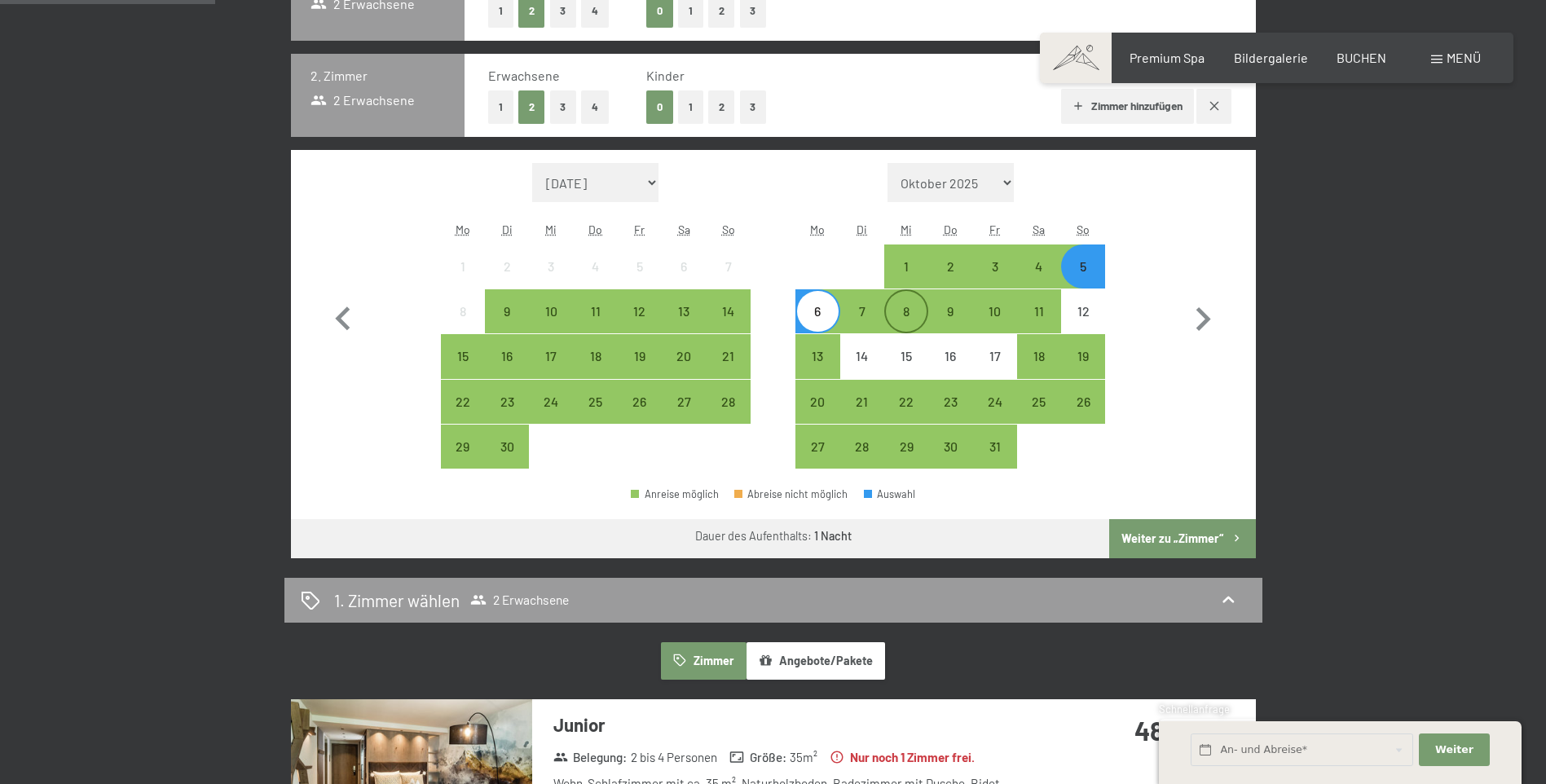
click at [909, 310] on div "8" at bounding box center [906, 325] width 41 height 41
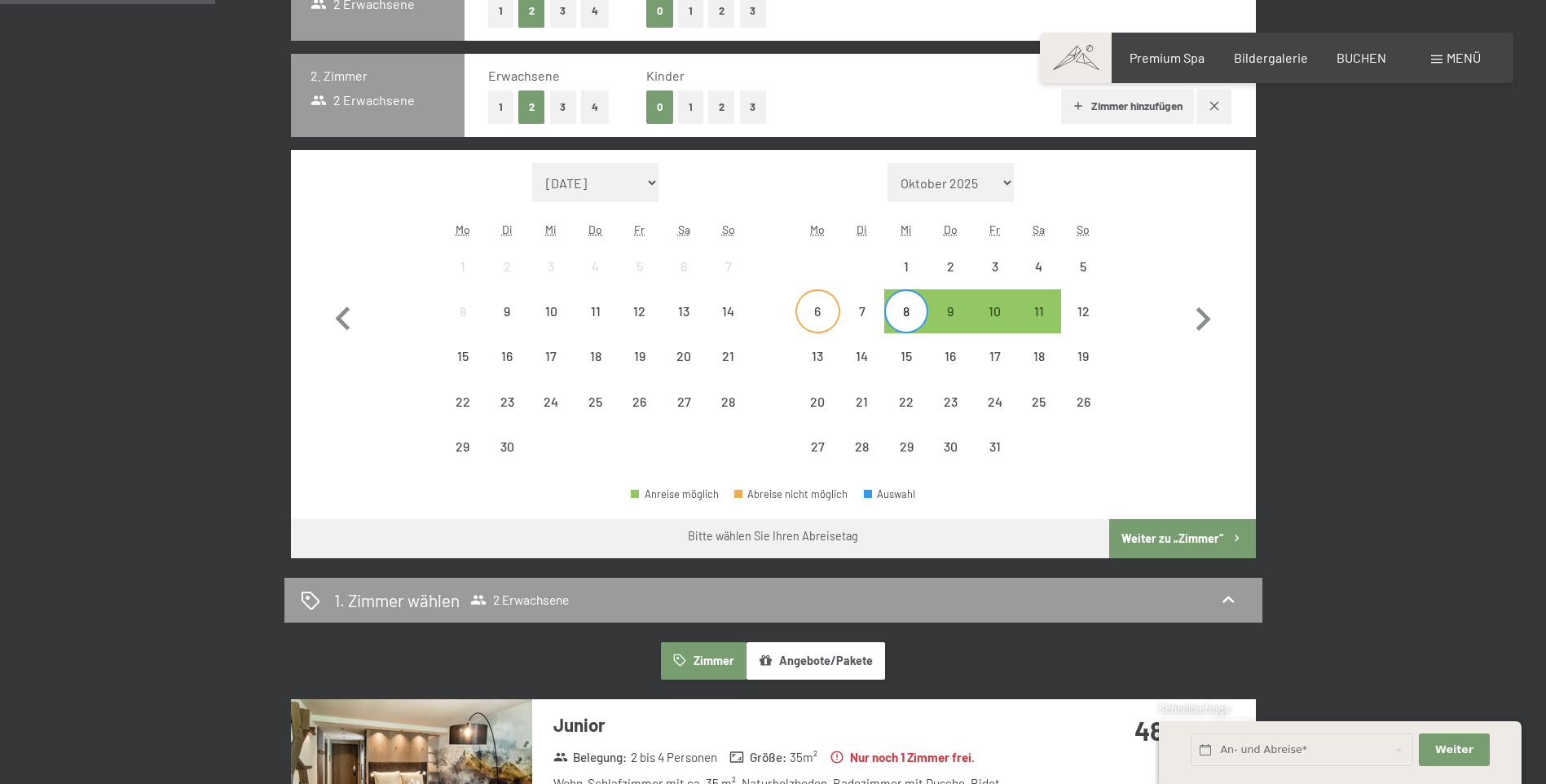
click at [823, 314] on div "6" at bounding box center [817, 325] width 41 height 41
click at [899, 268] on div "1" at bounding box center [906, 281] width 41 height 41
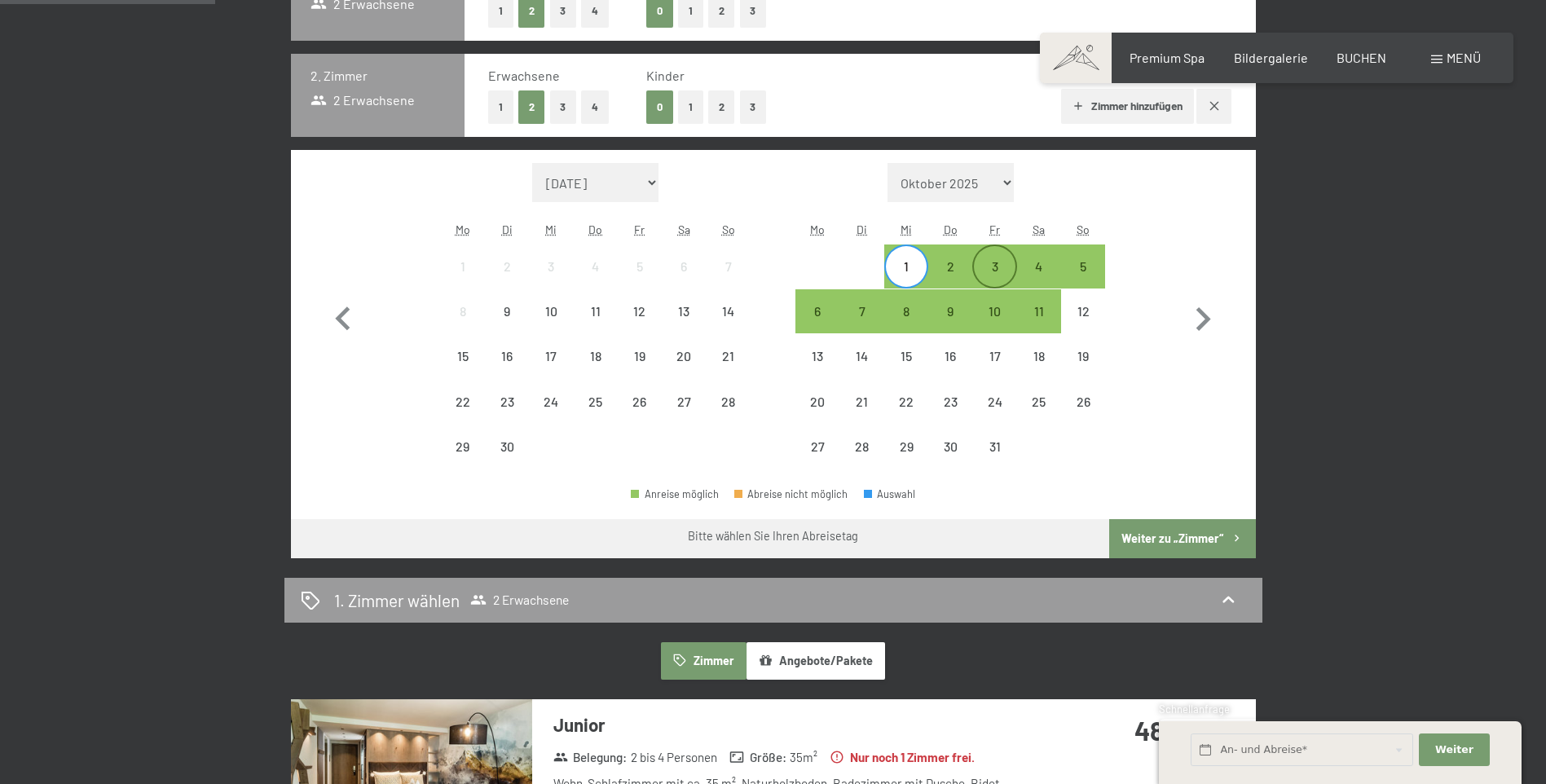
click at [987, 272] on div "3" at bounding box center [994, 281] width 41 height 41
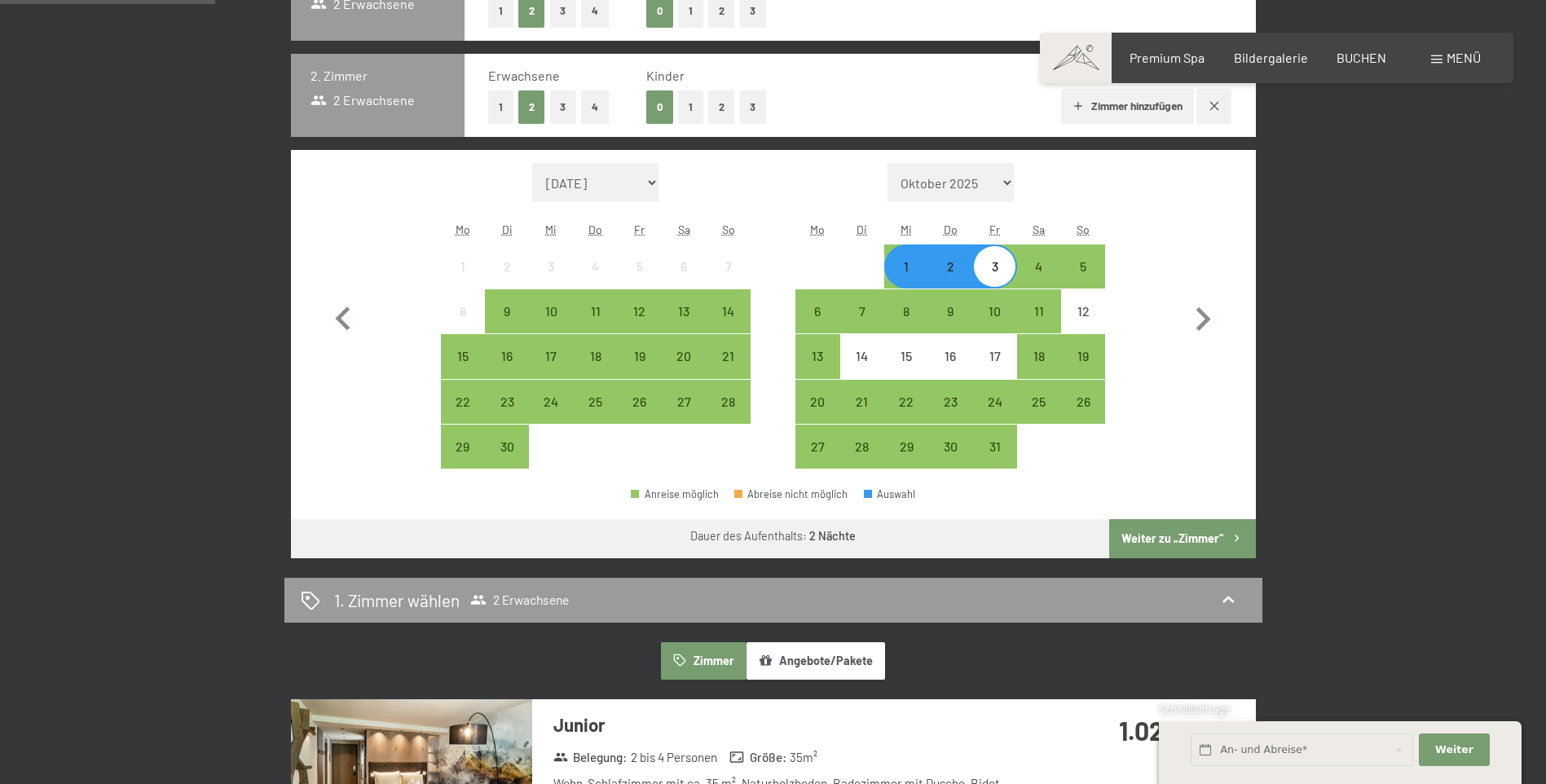
click at [1207, 537] on button "Weiter zu „Zimmer“" at bounding box center [1182, 538] width 146 height 39
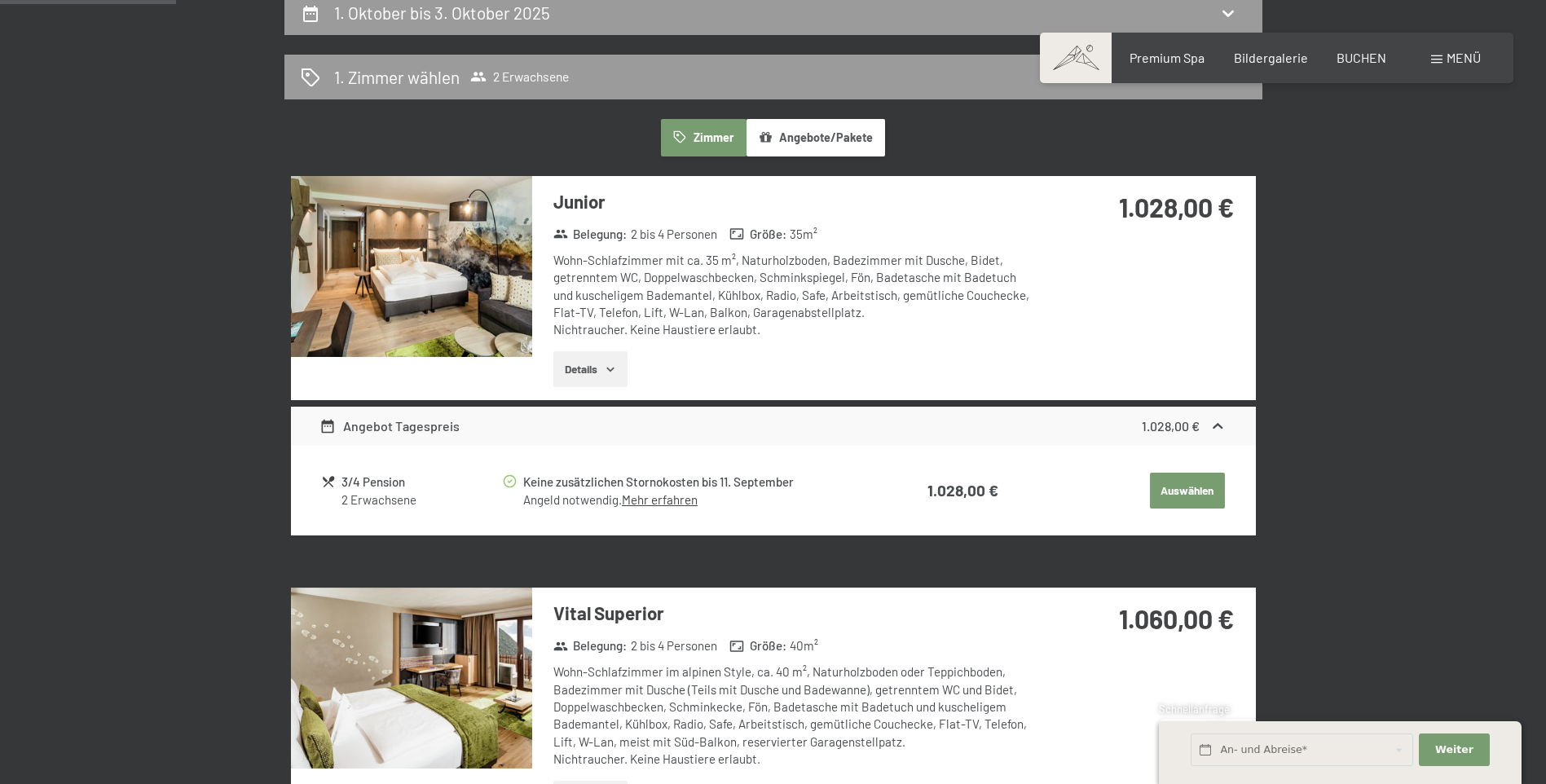
scroll to position [389, 0]
